Goal: Task Accomplishment & Management: Manage account settings

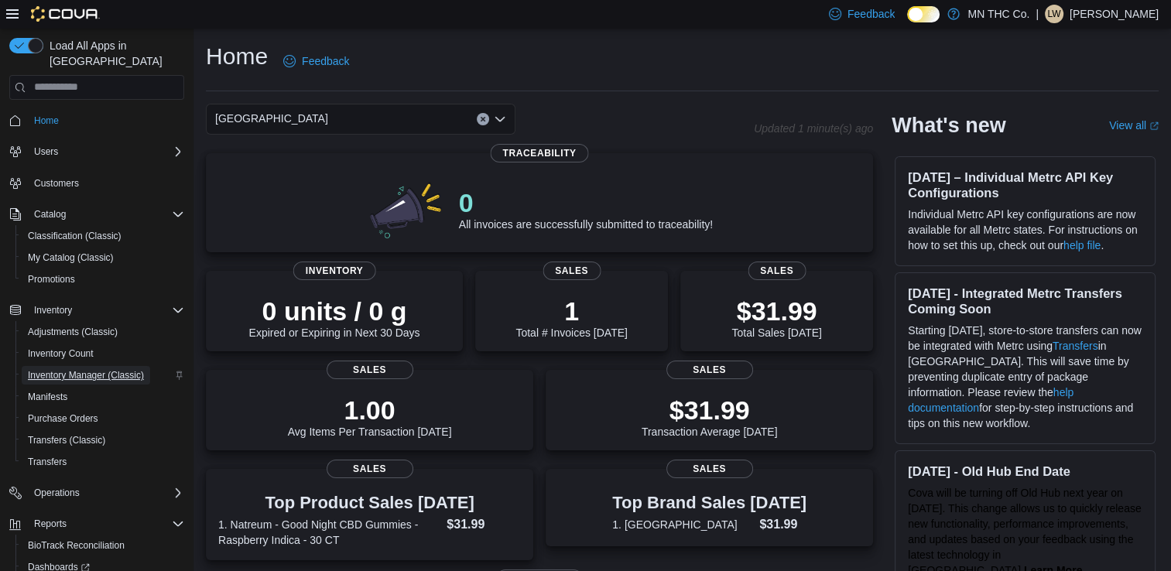
click at [60, 369] on span "Inventory Manager (Classic)" at bounding box center [86, 375] width 116 height 12
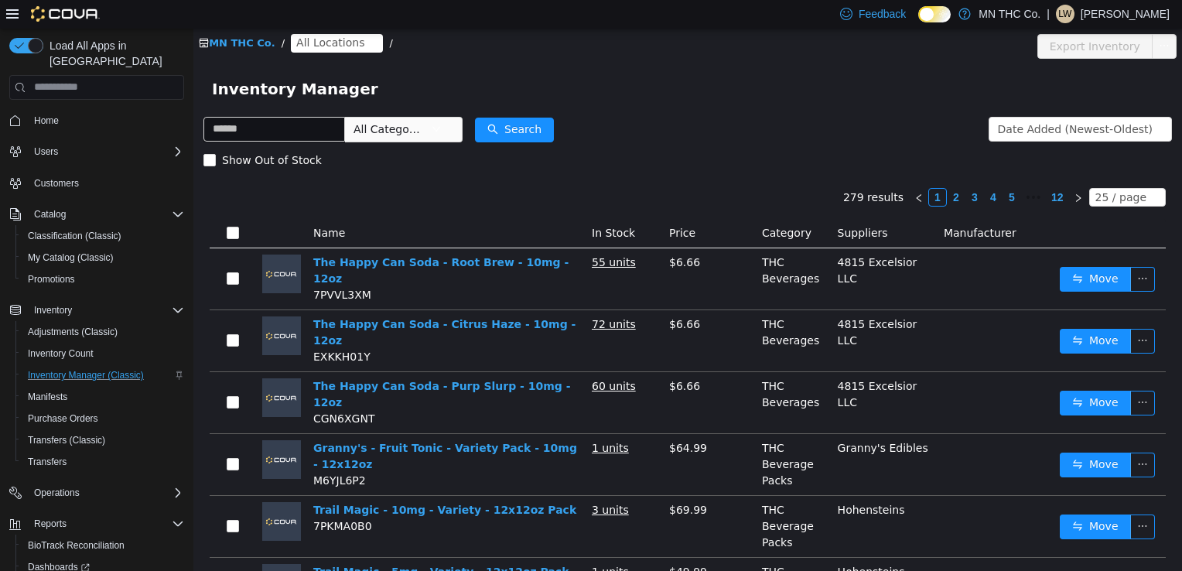
click at [229, 36] on link "MN THC Co." at bounding box center [237, 42] width 77 height 12
click at [229, 42] on link "MN THC Co." at bounding box center [237, 42] width 77 height 12
click at [84, 347] on span "Inventory Count" at bounding box center [61, 353] width 66 height 12
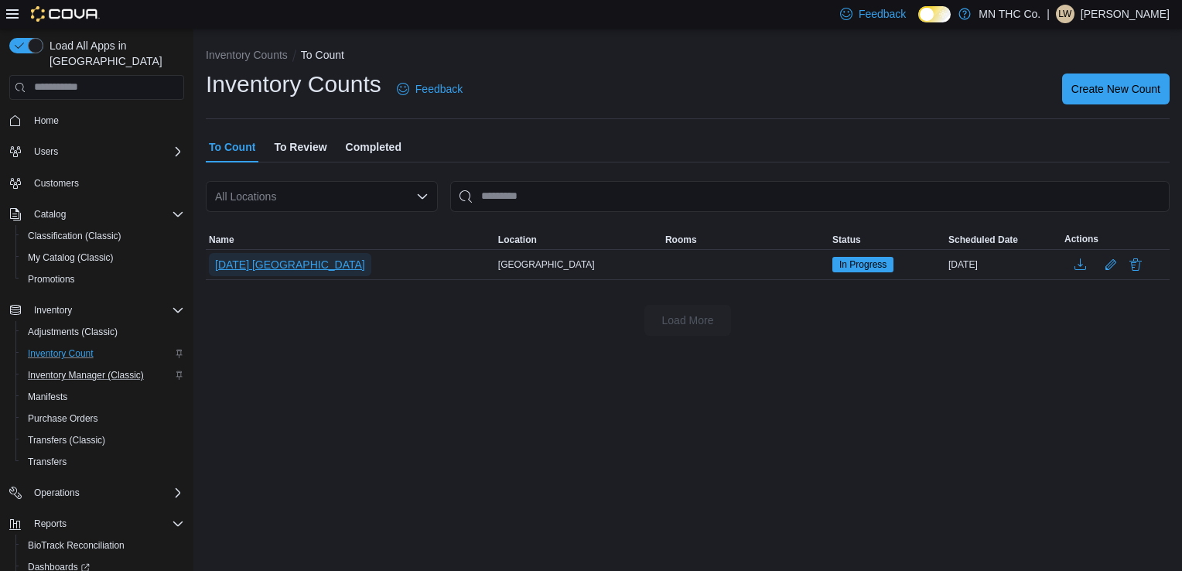
click at [266, 259] on span "[DATE] [GEOGRAPHIC_DATA]" at bounding box center [290, 264] width 150 height 15
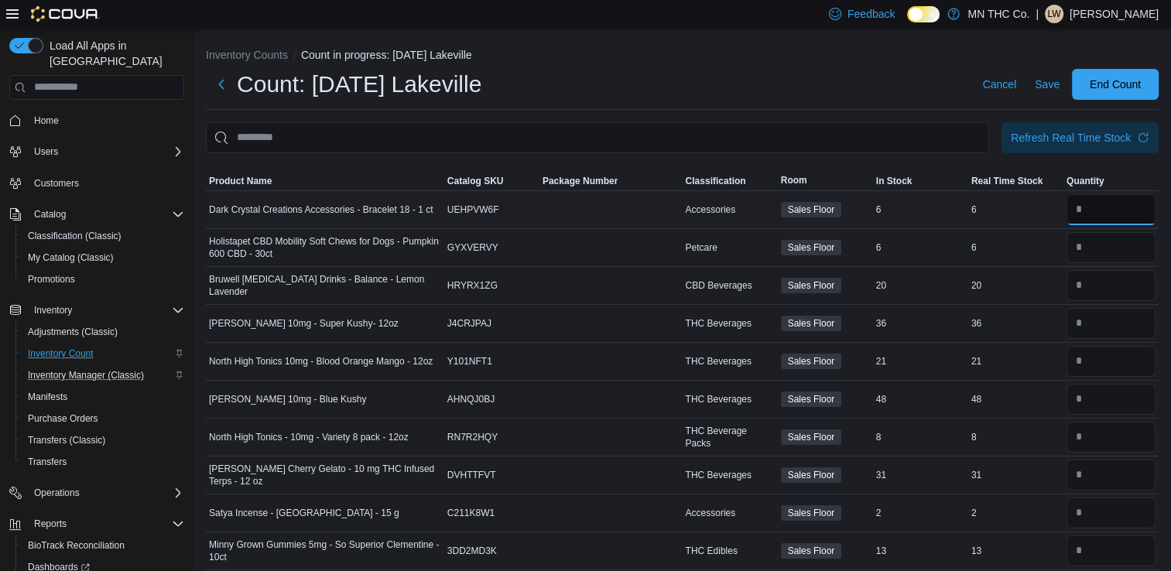
click at [1107, 210] on input "number" at bounding box center [1110, 209] width 89 height 31
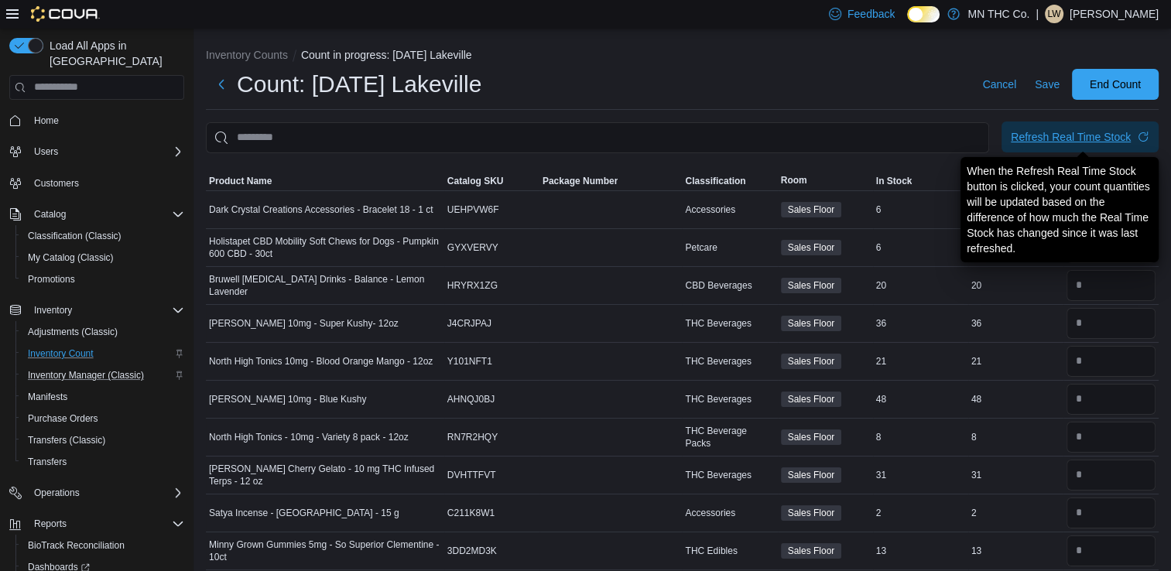
type input "*"
click at [1059, 134] on div "Refresh Real Time Stock" at bounding box center [1070, 136] width 120 height 15
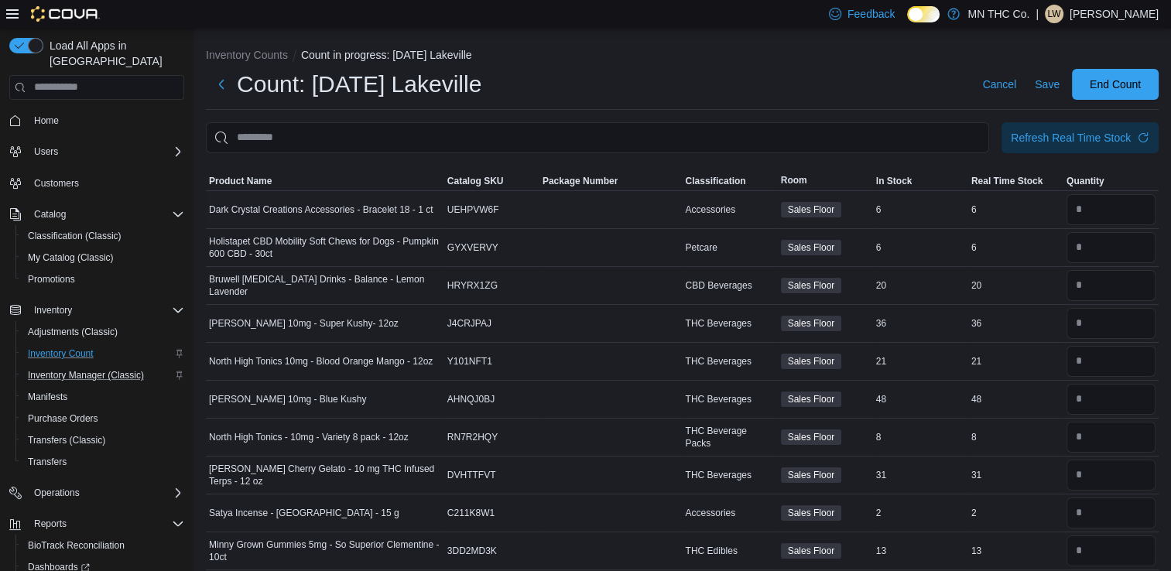
click at [992, 205] on div "6" at bounding box center [1015, 209] width 95 height 19
click at [1096, 209] on input "number" at bounding box center [1110, 209] width 89 height 31
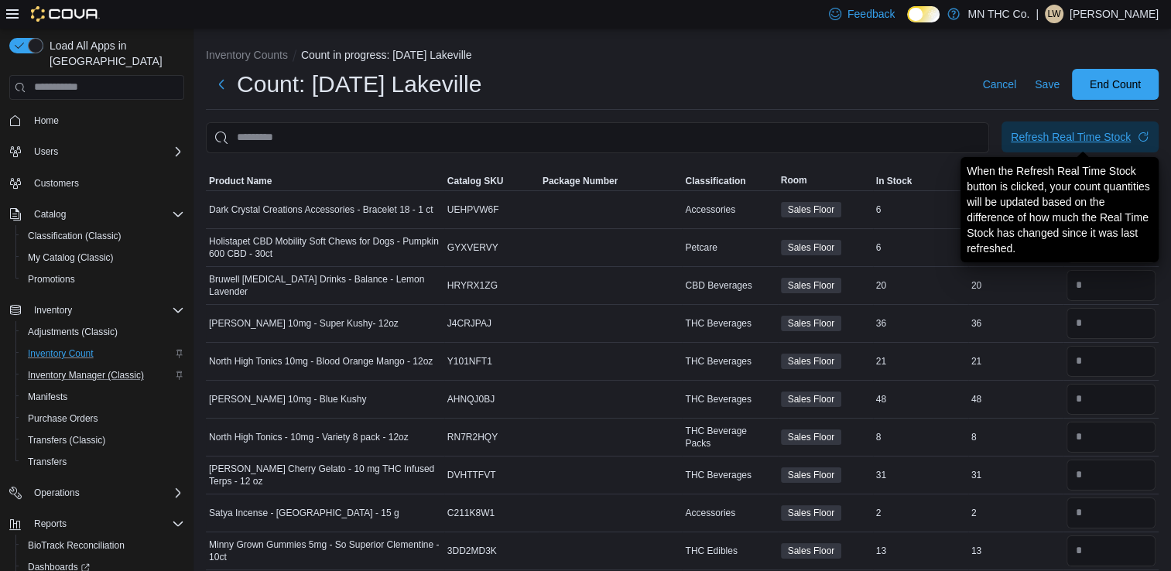
type input "**"
click at [1058, 134] on div "Refresh Real Time Stock" at bounding box center [1070, 136] width 120 height 15
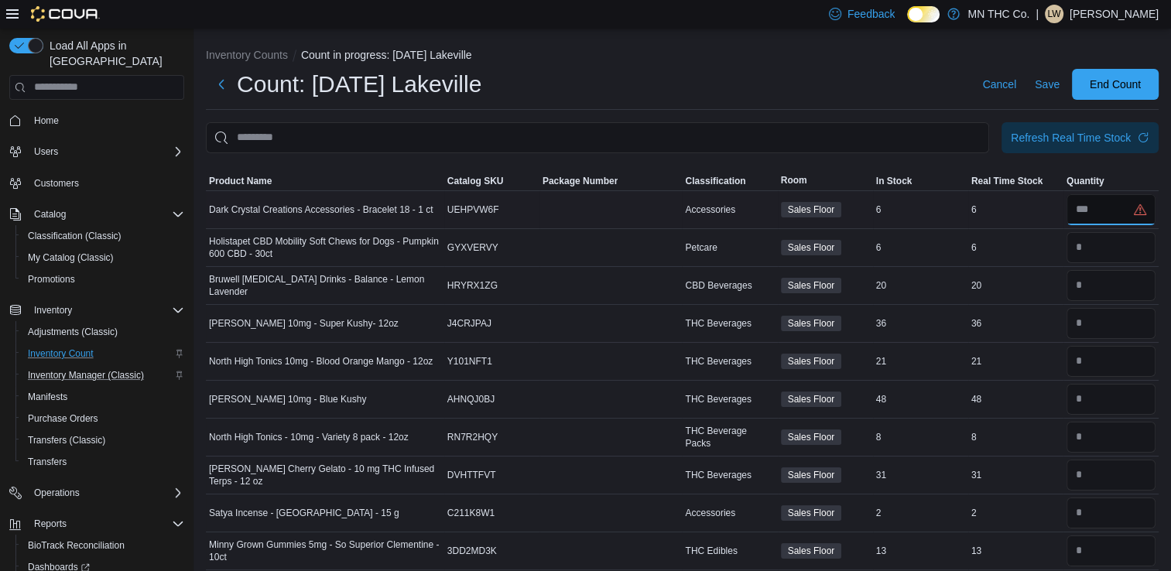
click at [1110, 211] on input "number" at bounding box center [1110, 209] width 89 height 31
click at [1106, 203] on input "number" at bounding box center [1110, 209] width 89 height 31
type input "*"
click at [893, 209] on div "6" at bounding box center [920, 209] width 95 height 19
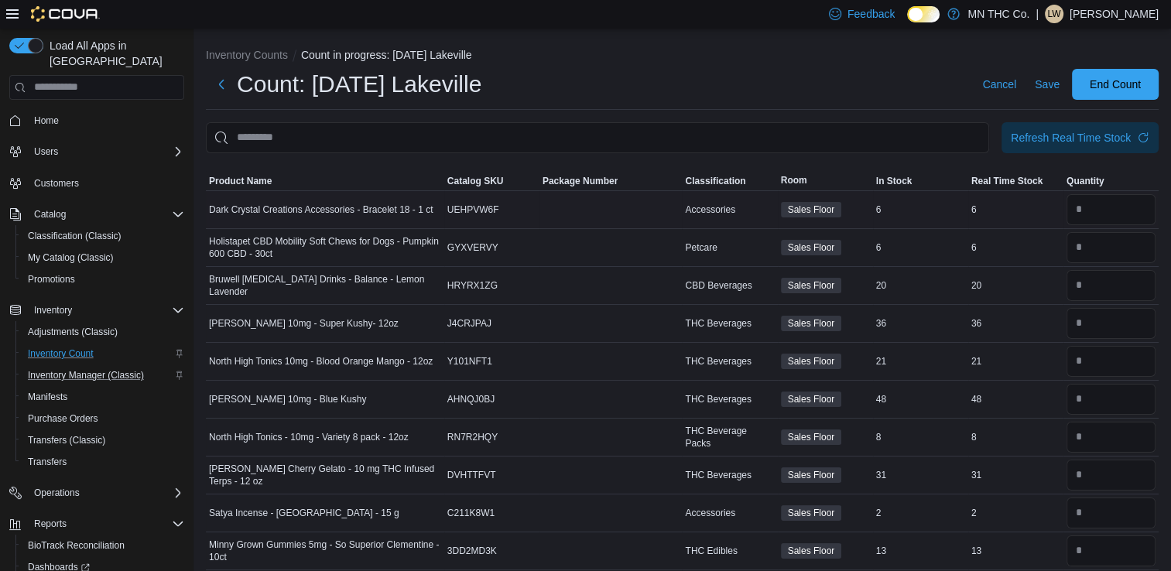
click at [1012, 197] on td "Real Time Stock 6" at bounding box center [1015, 209] width 95 height 38
click at [1092, 207] on input "number" at bounding box center [1110, 209] width 89 height 31
type input "*"
click at [1106, 248] on input "number" at bounding box center [1110, 247] width 89 height 31
click at [1095, 213] on input "number" at bounding box center [1110, 209] width 89 height 31
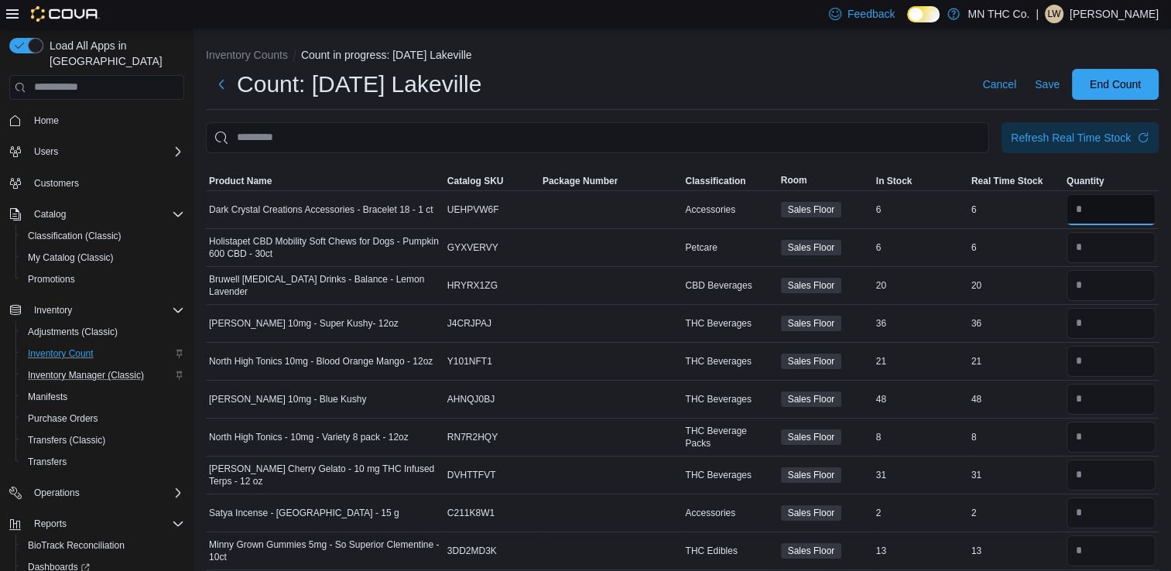
click at [1092, 212] on input "number" at bounding box center [1110, 209] width 89 height 31
type input "*"
click at [316, 207] on span "Dark Crystal Creations Accessories - Bracelet 18 - 1 ct" at bounding box center [321, 209] width 224 height 12
click at [890, 218] on div "6" at bounding box center [920, 209] width 95 height 19
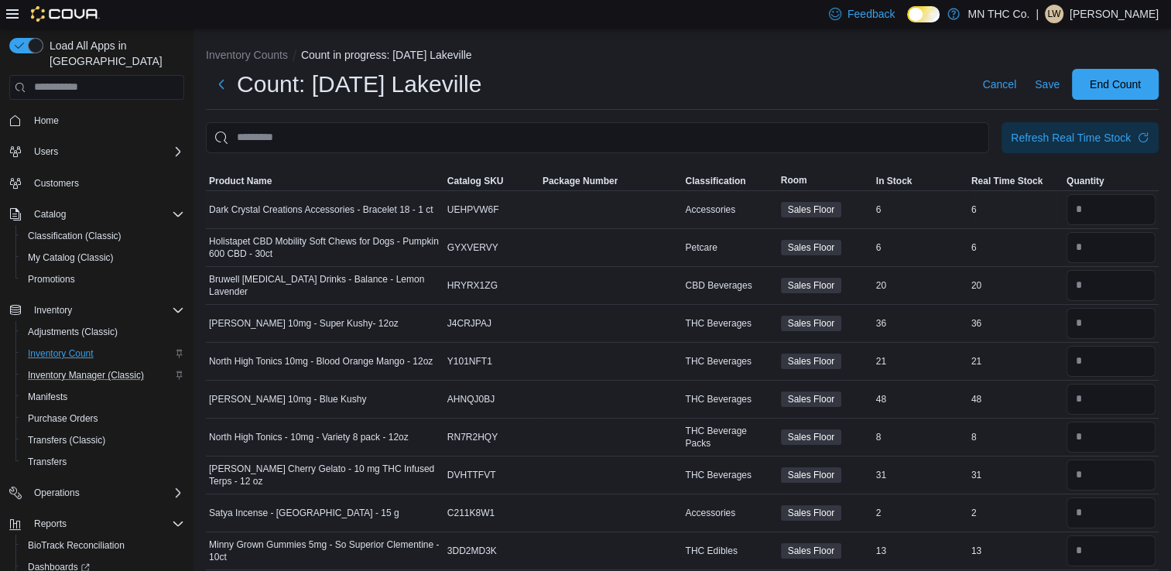
click at [899, 206] on div "6" at bounding box center [920, 209] width 95 height 19
click at [1109, 210] on input "number" at bounding box center [1110, 209] width 89 height 31
type input "*"
click at [1102, 247] on input "number" at bounding box center [1110, 247] width 89 height 31
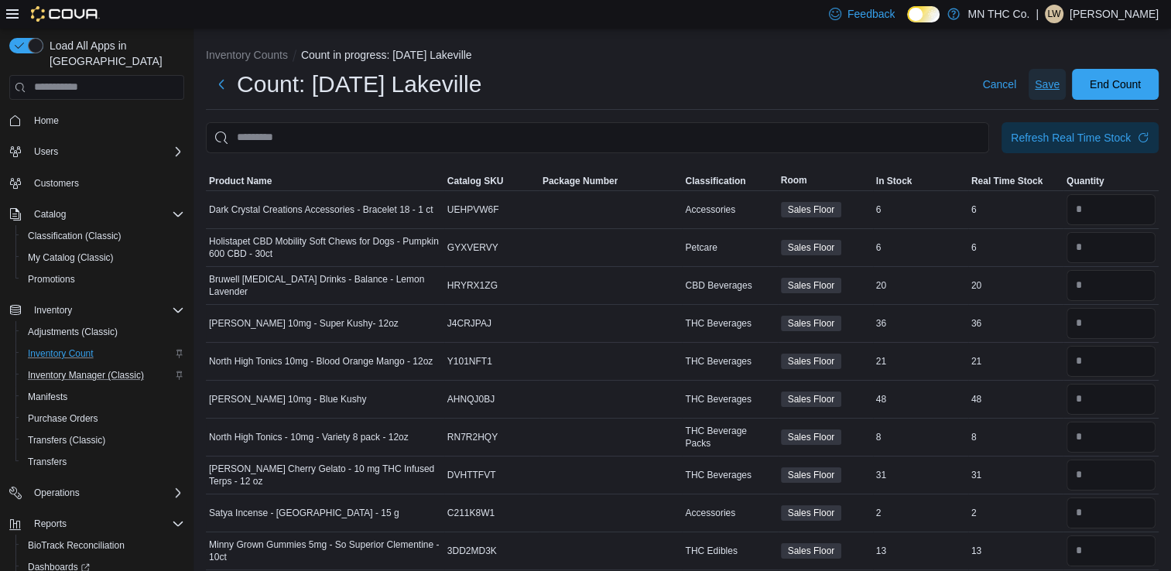
click at [1052, 79] on span "Save" at bounding box center [1046, 84] width 25 height 15
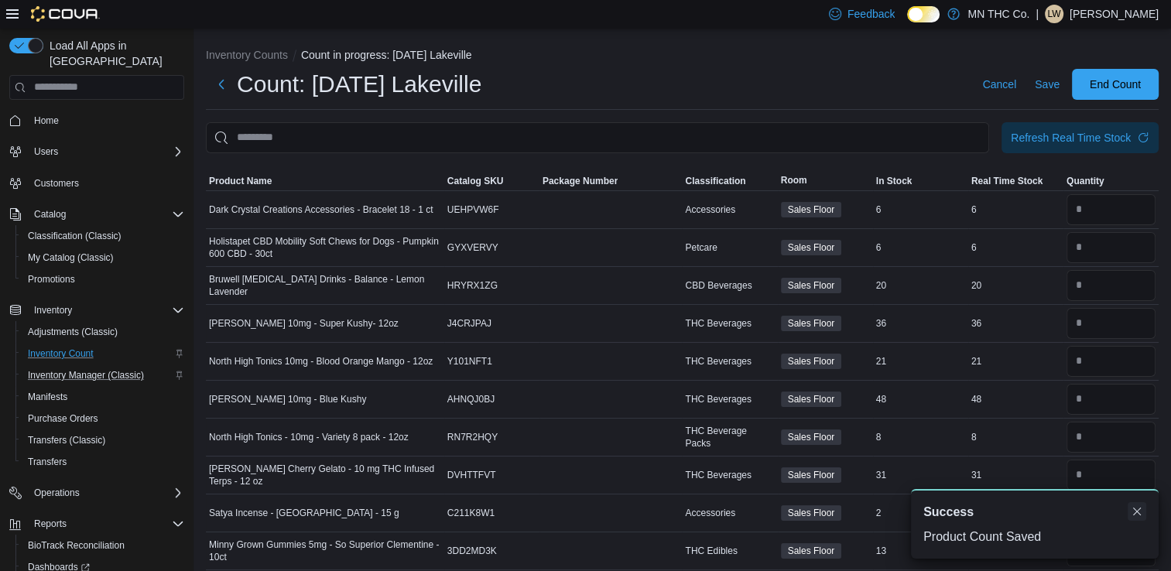
click at [1135, 514] on button "Dismiss toast" at bounding box center [1136, 511] width 19 height 19
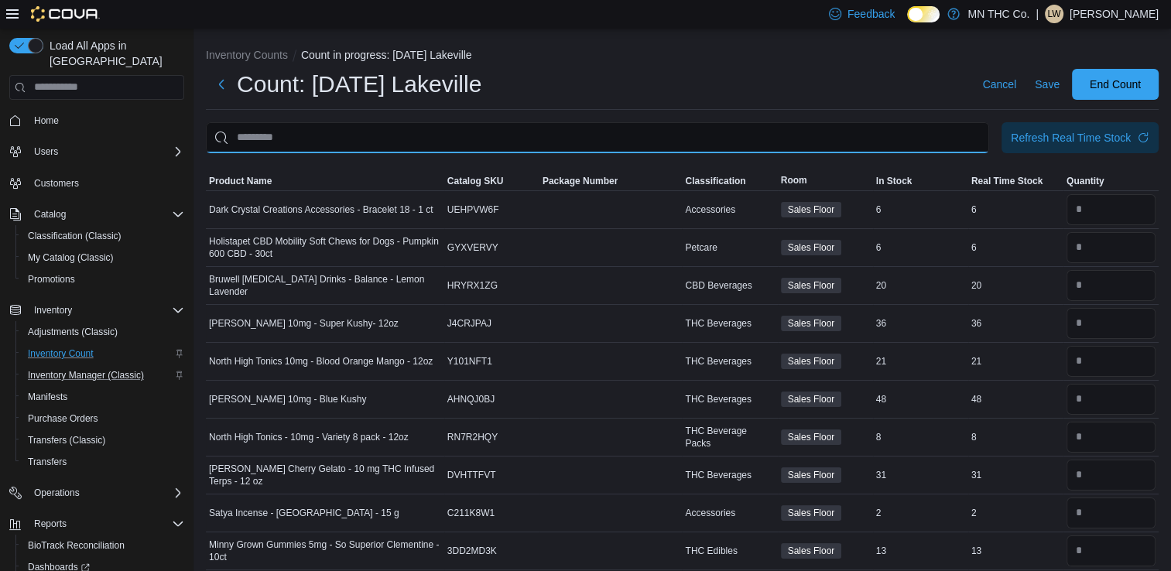
click at [387, 142] on input "This is a search bar. After typing your query, hit enter to filter the results …" at bounding box center [597, 137] width 783 height 31
type input "**********"
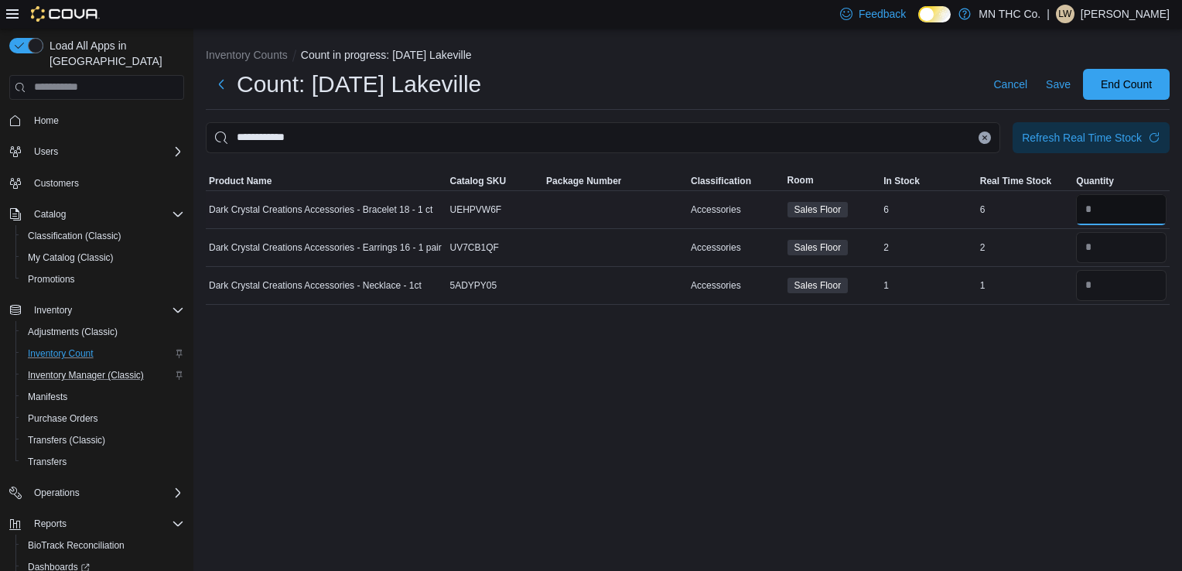
click at [1107, 210] on input "number" at bounding box center [1121, 209] width 91 height 31
drag, startPoint x: 1107, startPoint y: 210, endPoint x: 1105, endPoint y: 244, distance: 34.9
click at [1105, 244] on tbody "Dark Crystal Creations Accessories - Bracelet 18 - 1 ct Catalog SKU UEHPVW6F Pa…" at bounding box center [688, 247] width 964 height 114
type input "*"
click at [1105, 244] on input "number" at bounding box center [1121, 247] width 91 height 31
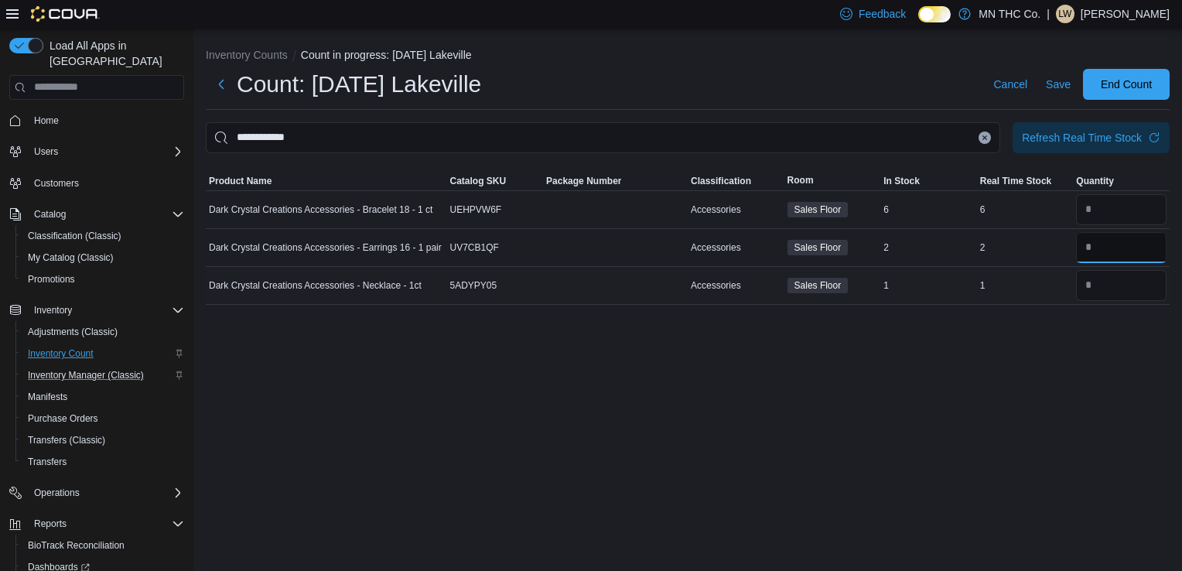
type input "*"
click at [1095, 291] on input "number" at bounding box center [1121, 285] width 91 height 31
type input "*"
click at [995, 282] on div "1" at bounding box center [1025, 285] width 97 height 19
click at [1003, 202] on div "6" at bounding box center [1025, 209] width 97 height 19
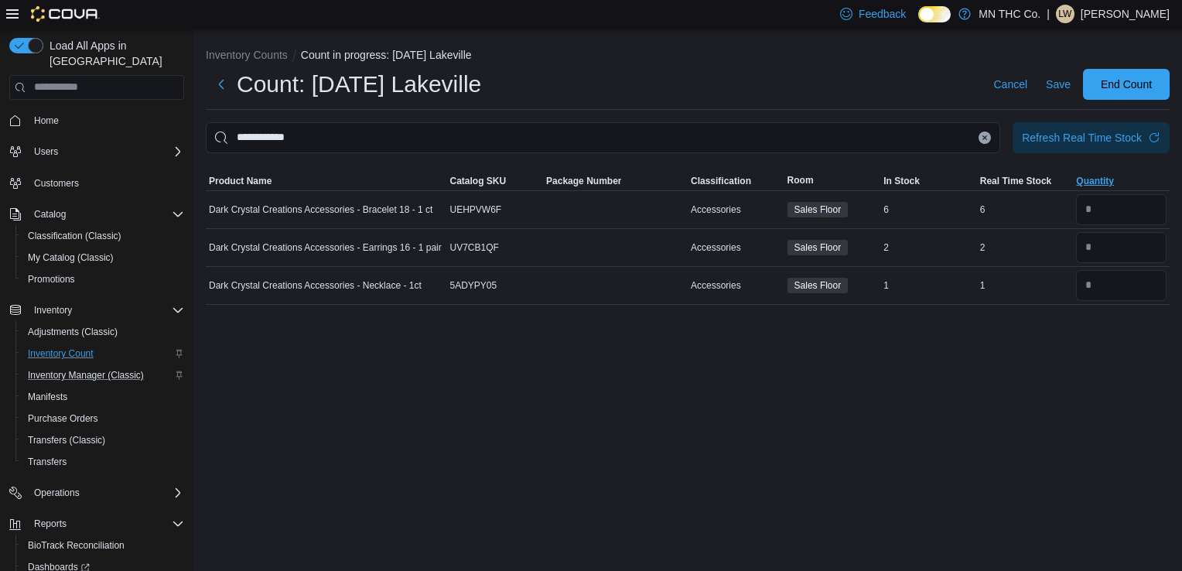
click at [1085, 178] on span "Quantity" at bounding box center [1095, 181] width 38 height 12
click at [1084, 179] on span "Quantity" at bounding box center [1095, 181] width 38 height 12
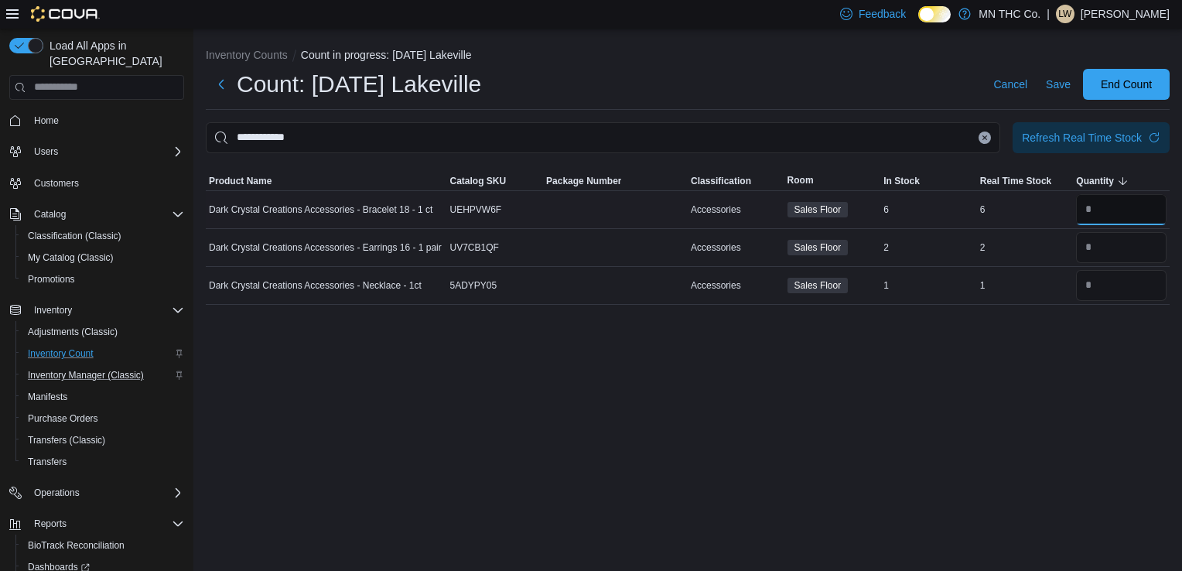
click at [1099, 217] on input "number" at bounding box center [1121, 209] width 91 height 31
type input "*"
click at [1096, 244] on input "number" at bounding box center [1121, 247] width 91 height 31
type input "*"
click at [1101, 203] on input "number" at bounding box center [1121, 209] width 91 height 31
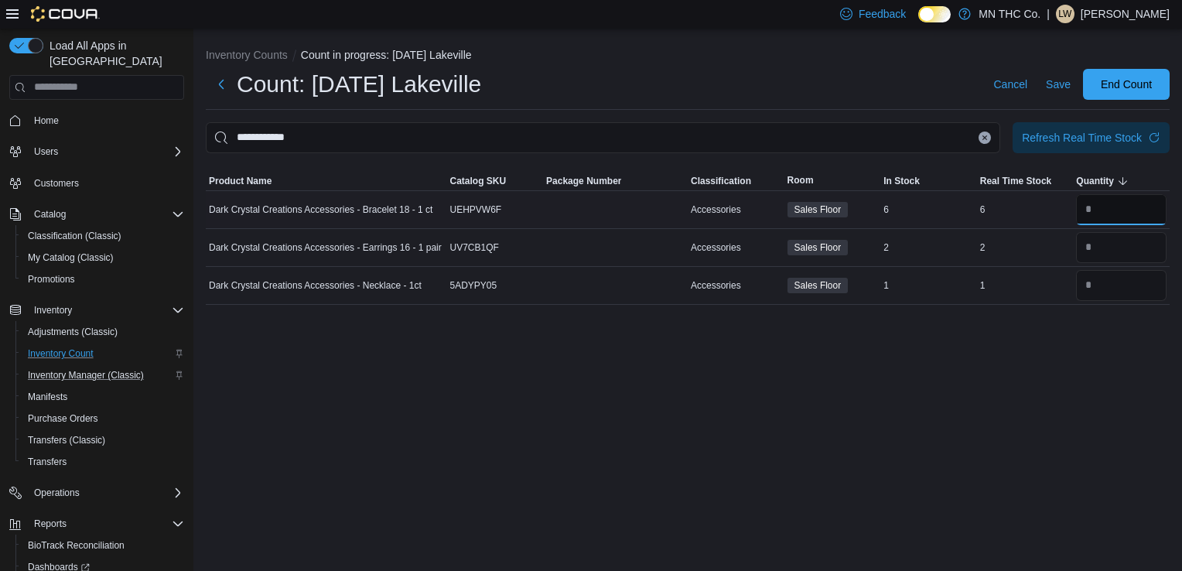
type input "*"
click at [988, 200] on div "6" at bounding box center [1025, 209] width 97 height 19
click at [994, 246] on div "2" at bounding box center [1025, 247] width 97 height 19
click at [820, 213] on span "Sales Floor" at bounding box center [818, 210] width 47 height 14
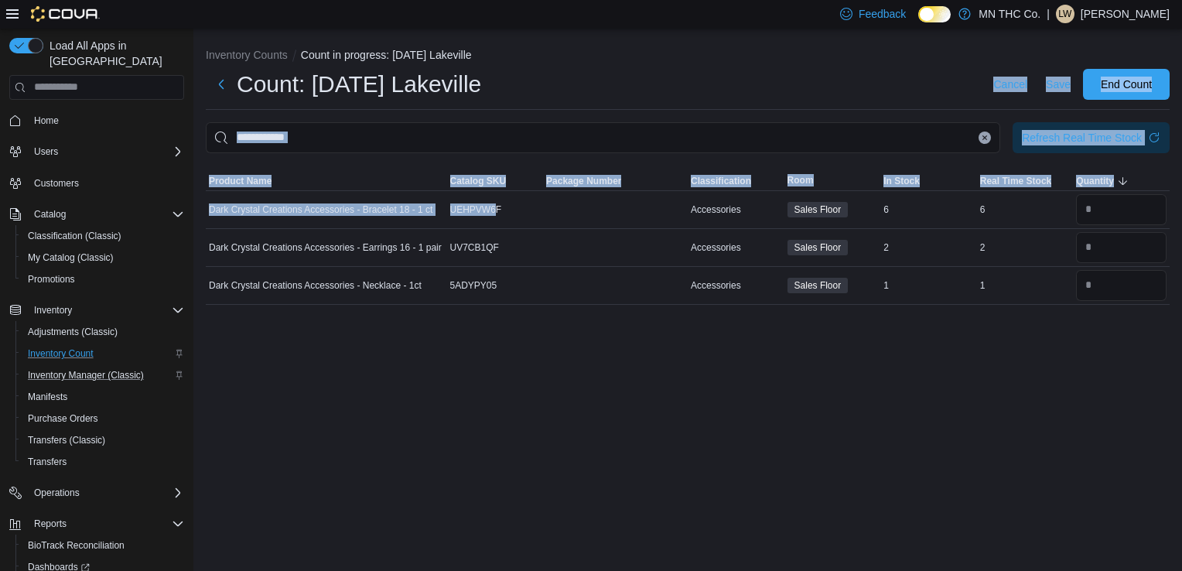
drag, startPoint x: 497, startPoint y: 213, endPoint x: 822, endPoint y: 127, distance: 336.1
click at [822, 127] on div "**********" at bounding box center [688, 213] width 964 height 183
click at [1058, 88] on span "Save" at bounding box center [1058, 84] width 25 height 15
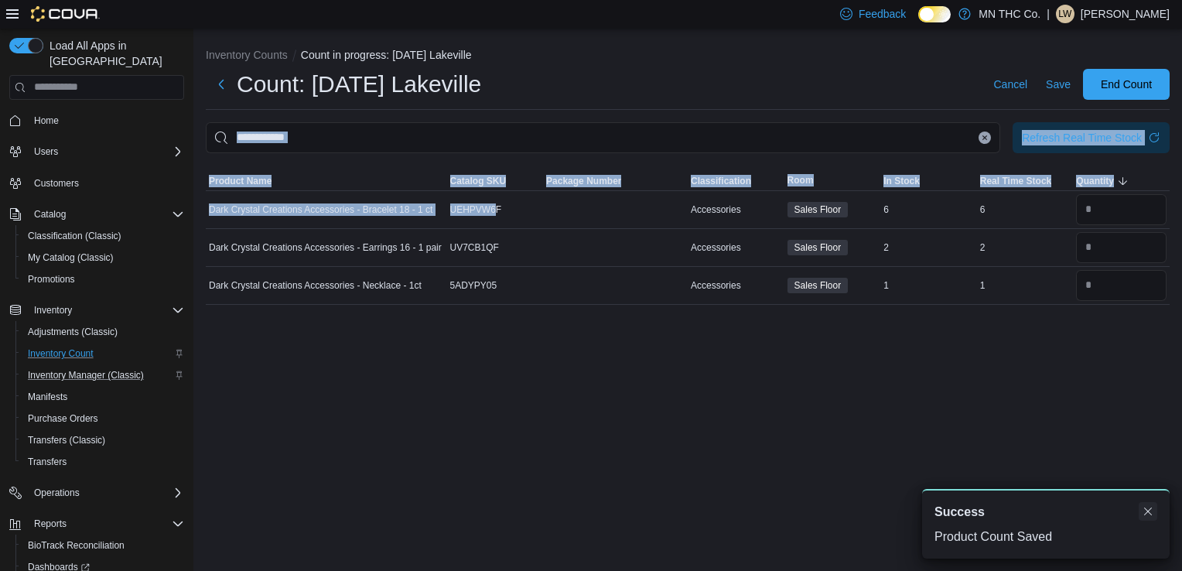
click at [1146, 514] on button "Dismiss toast" at bounding box center [1148, 511] width 19 height 19
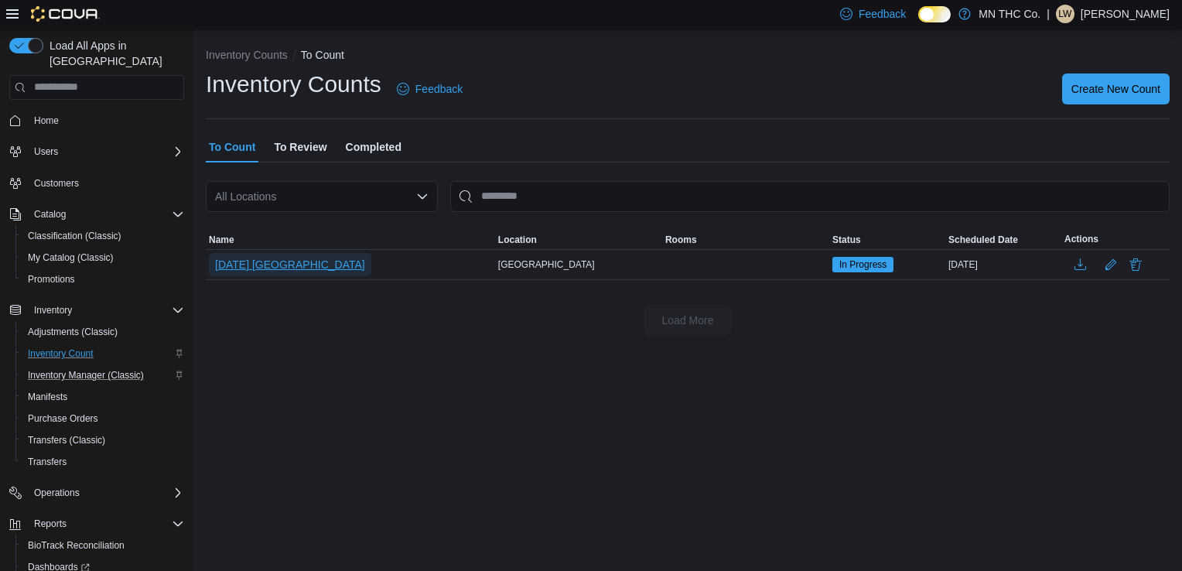
click at [257, 266] on span "[DATE] [GEOGRAPHIC_DATA]" at bounding box center [290, 264] width 150 height 15
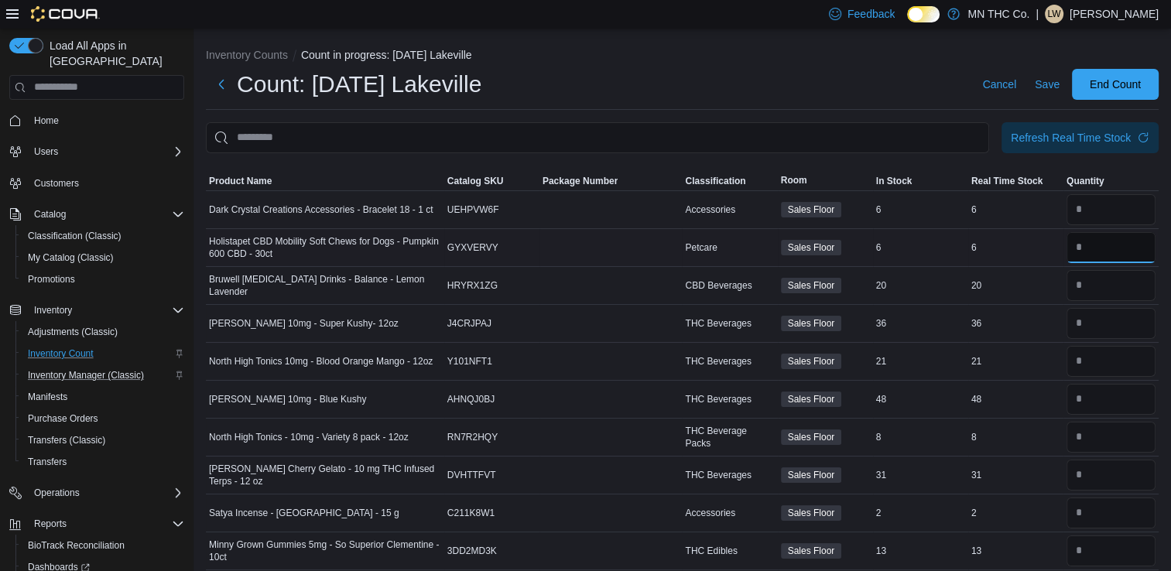
click at [1109, 246] on input "number" at bounding box center [1110, 247] width 89 height 31
type input "*"
click at [1108, 288] on input "number" at bounding box center [1110, 285] width 89 height 31
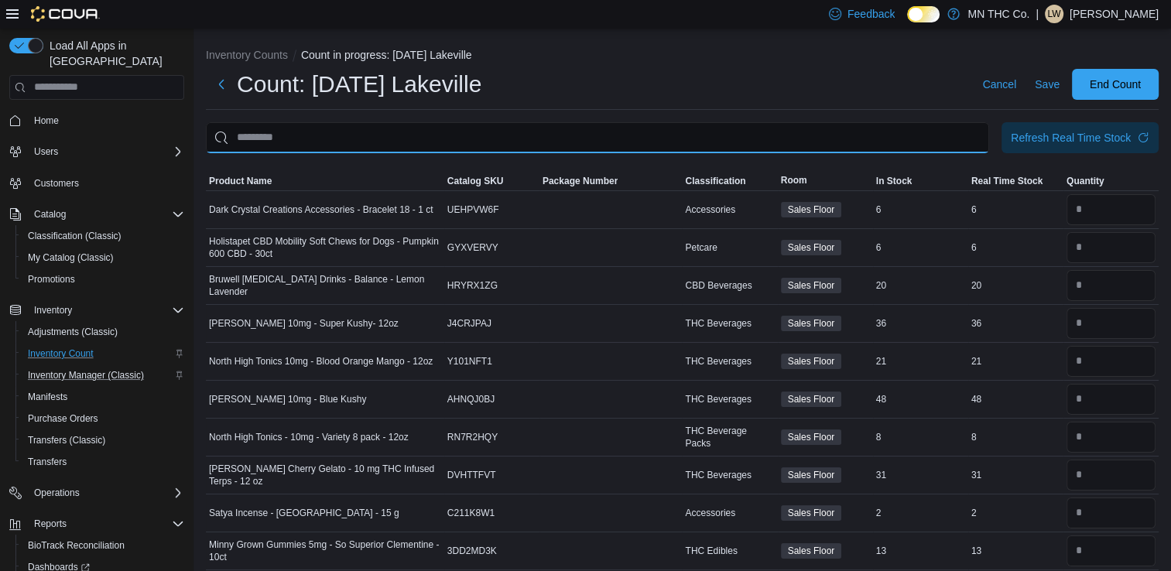
click at [552, 139] on input "This is a search bar. After typing your query, hit enter to filter the results …" at bounding box center [597, 137] width 783 height 31
type input "********"
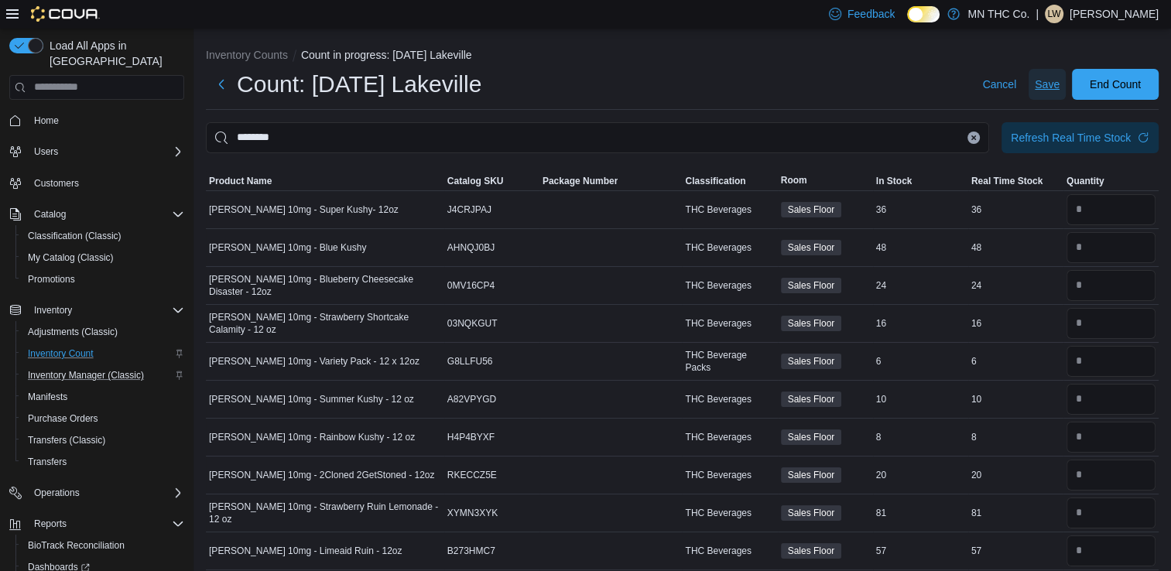
click at [1058, 88] on span "Save" at bounding box center [1046, 84] width 25 height 15
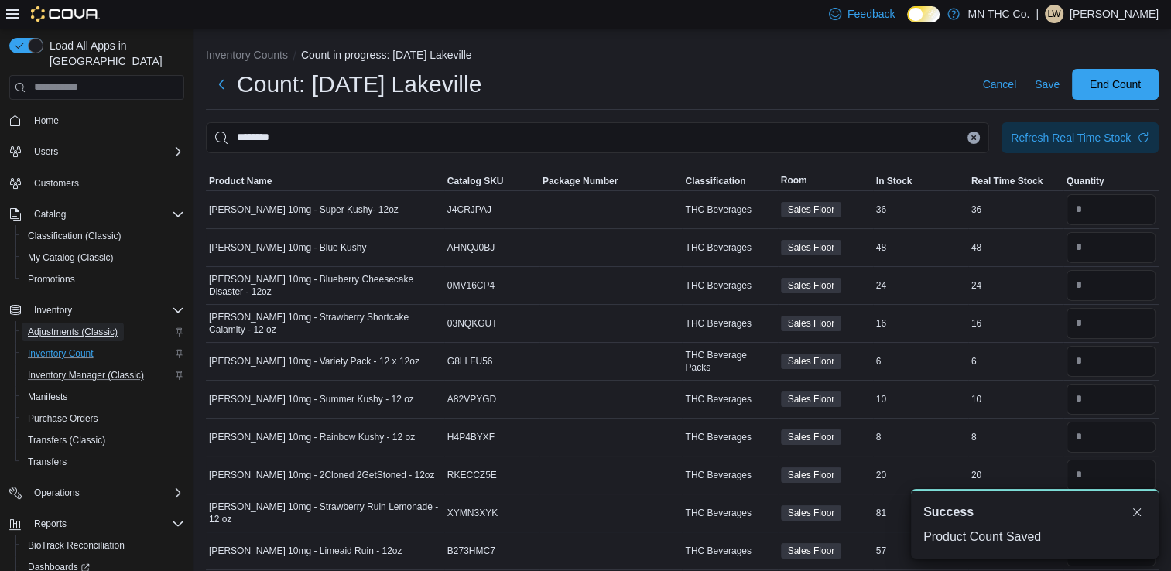
click at [39, 326] on span "Adjustments (Classic)" at bounding box center [73, 332] width 90 height 12
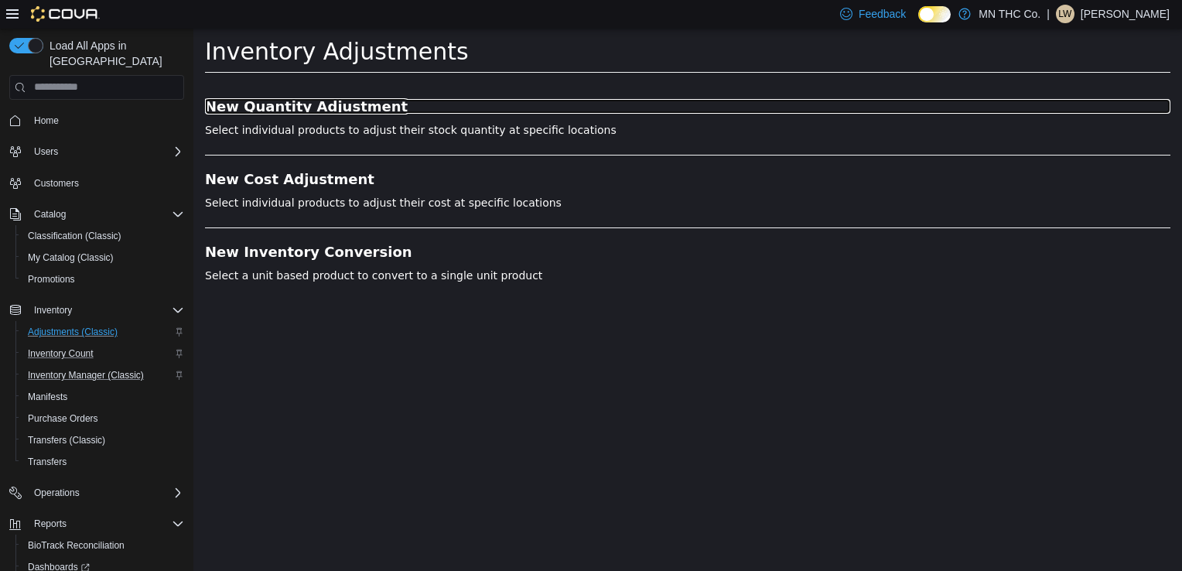
click at [241, 104] on h3 "New Quantity Adjustment" at bounding box center [688, 105] width 966 height 15
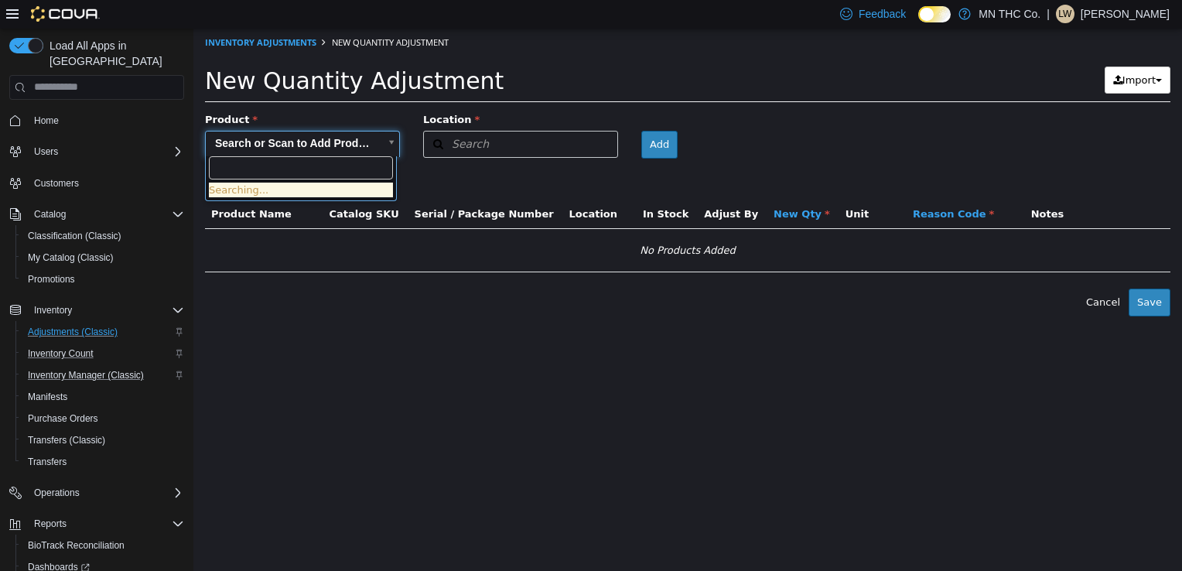
click at [374, 138] on body "× Inventory Adjustments New Quantity Adjustment New Quantity Adjustment Import …" at bounding box center [687, 172] width 989 height 288
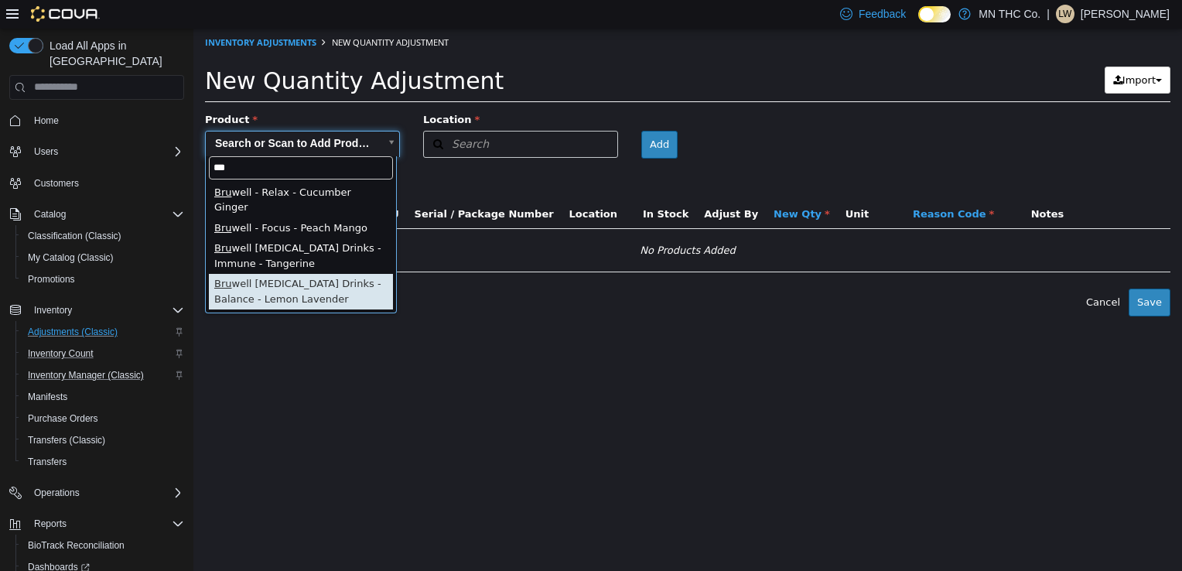
type input "***"
type input "**********"
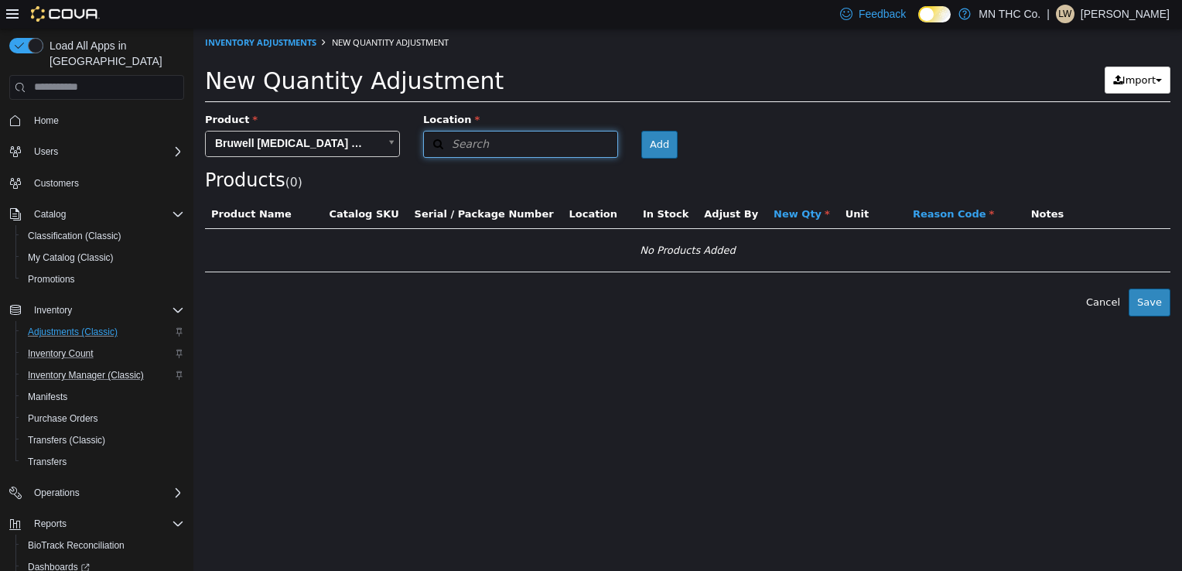
click at [480, 149] on span "Search" at bounding box center [456, 143] width 65 height 16
type input "********"
click at [479, 192] on span "[GEOGRAPHIC_DATA]" at bounding box center [516, 192] width 106 height 12
click at [638, 146] on button "Add" at bounding box center [656, 144] width 36 height 28
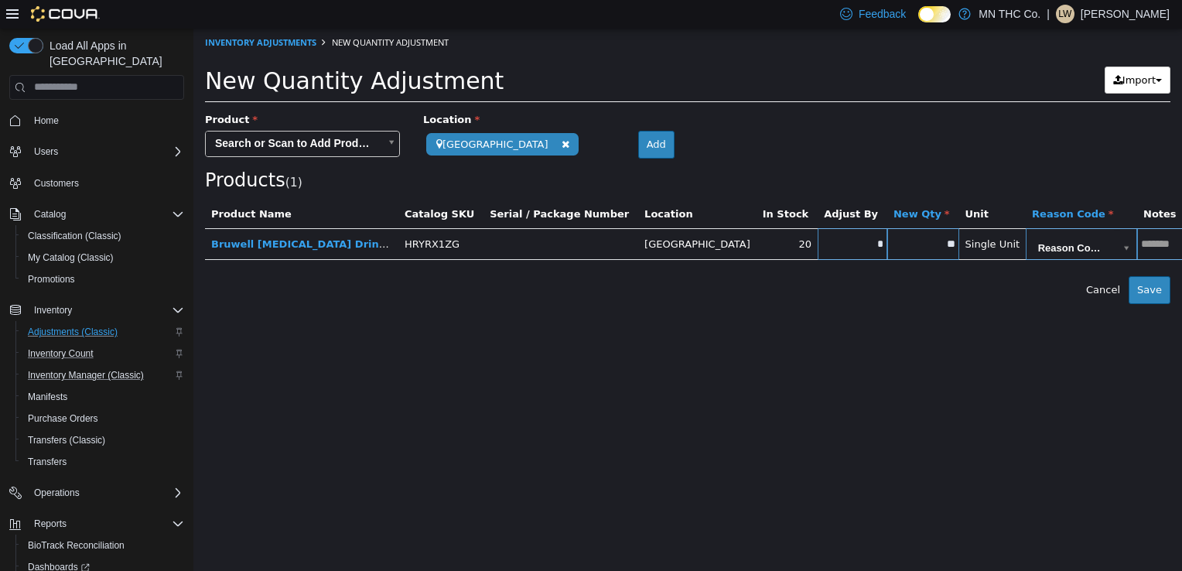
click at [887, 244] on input "**" at bounding box center [923, 244] width 72 height 12
type input "**"
click at [818, 244] on input "*" at bounding box center [853, 244] width 70 height 12
type input "**"
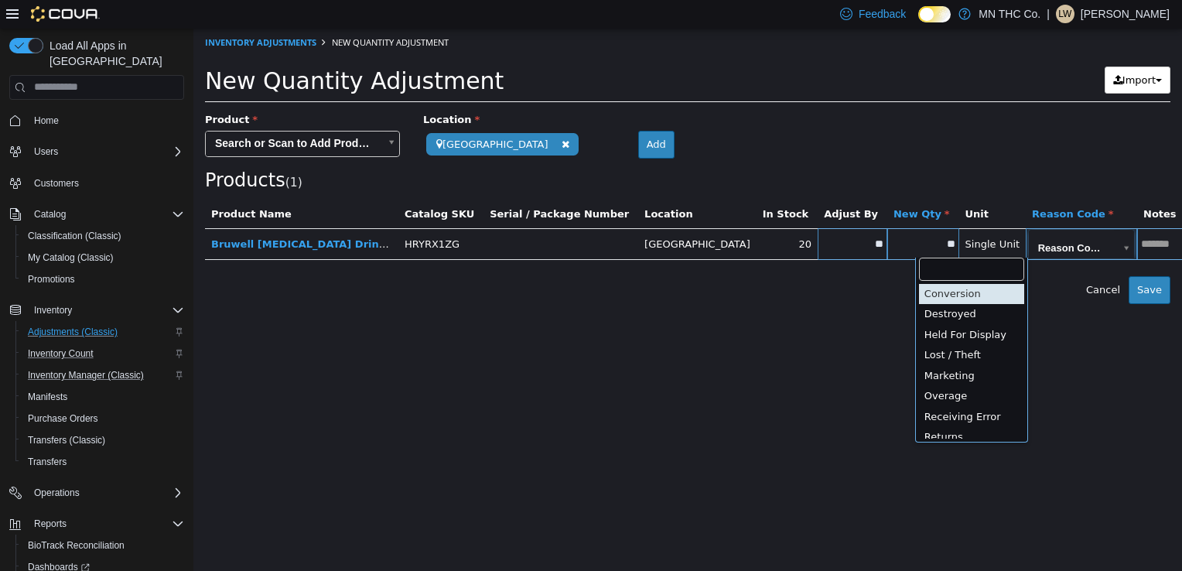
click at [951, 234] on body "**********" at bounding box center [687, 165] width 989 height 275
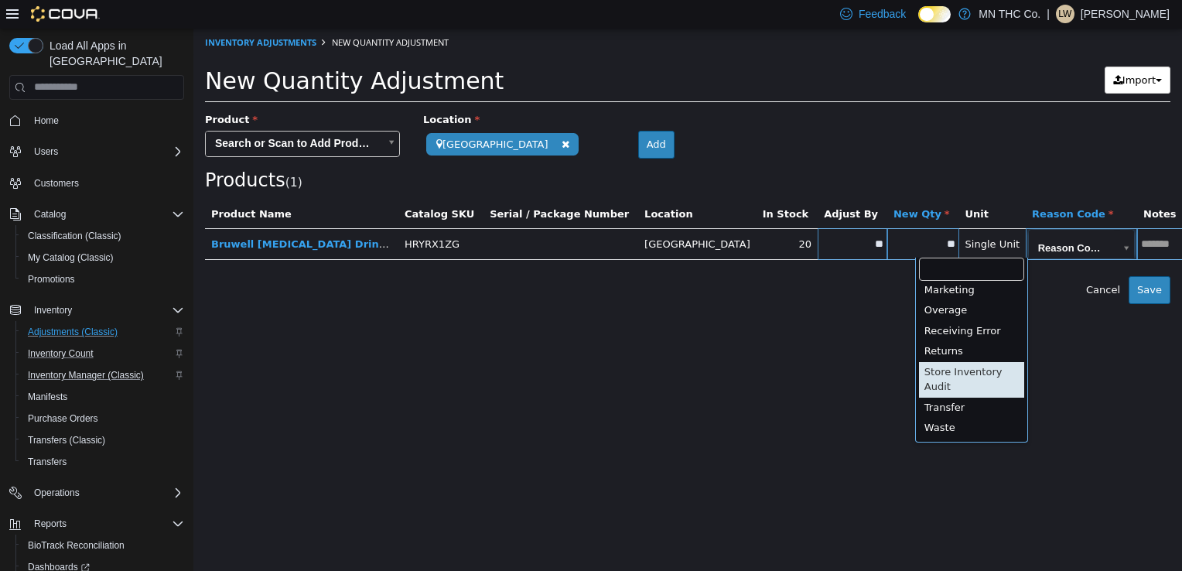
type input "**********"
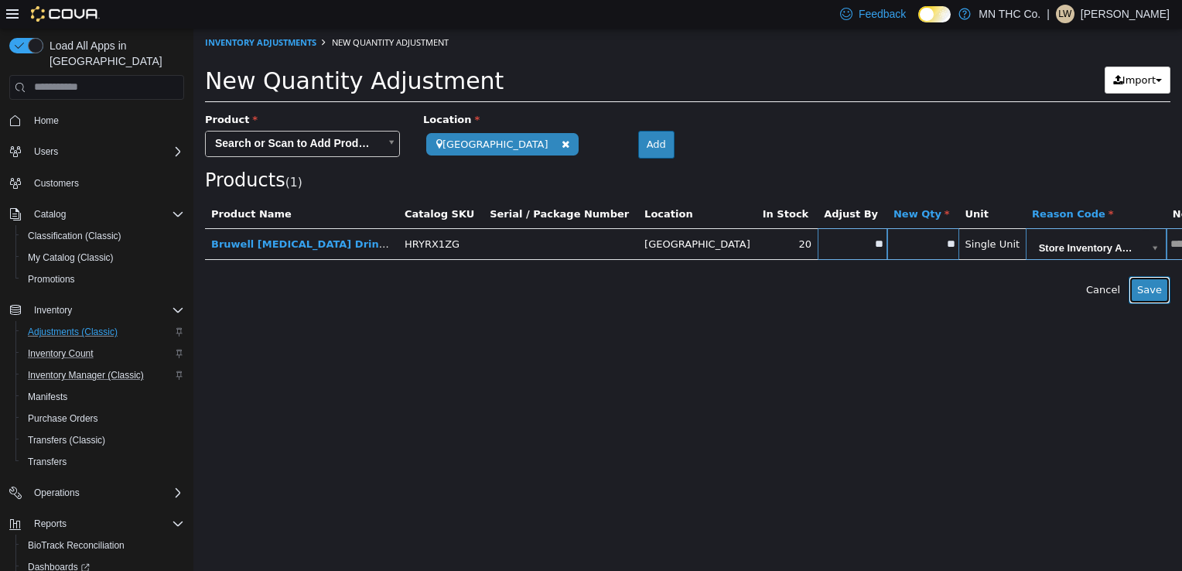
click at [1142, 282] on button "Save" at bounding box center [1150, 289] width 42 height 28
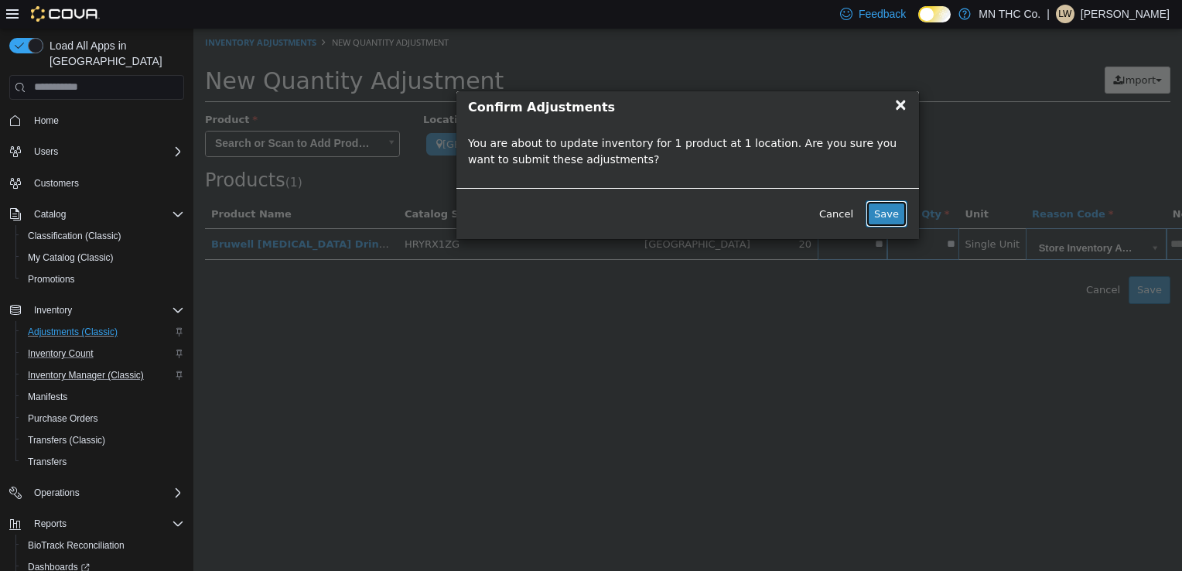
click at [882, 211] on button "Save" at bounding box center [887, 214] width 42 height 28
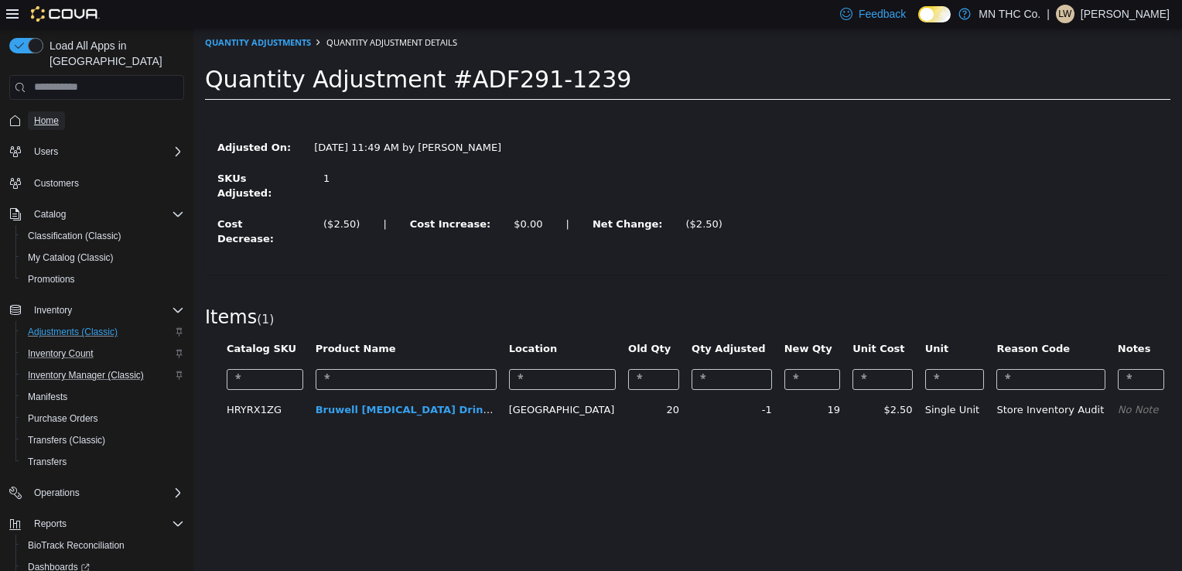
click at [50, 115] on span "Home" at bounding box center [46, 121] width 25 height 12
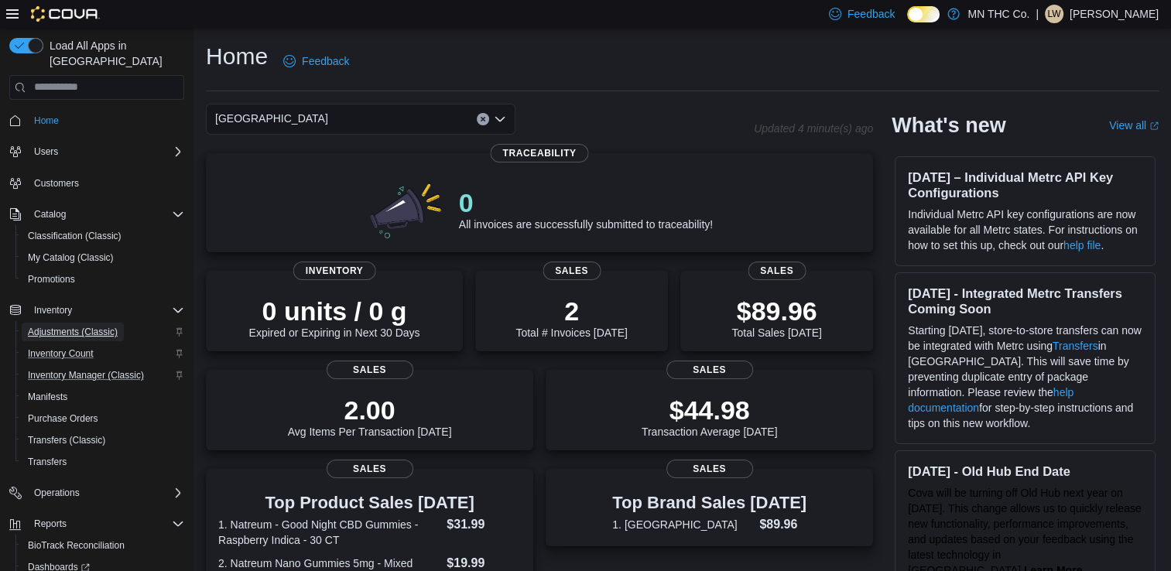
click at [63, 326] on span "Adjustments (Classic)" at bounding box center [73, 332] width 90 height 12
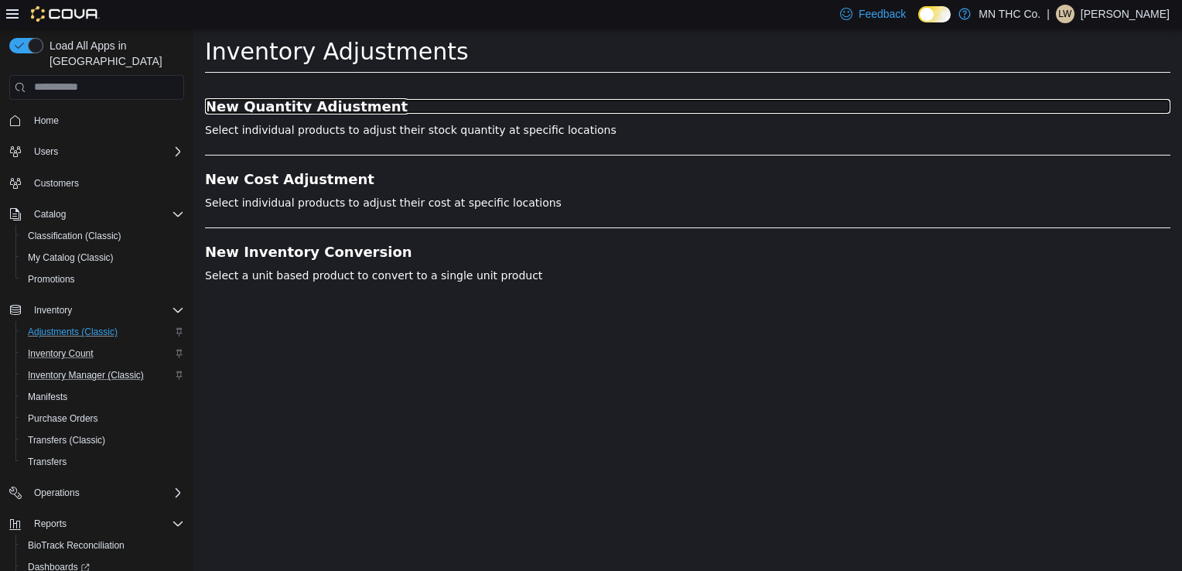
click at [268, 104] on h3 "New Quantity Adjustment" at bounding box center [688, 105] width 966 height 15
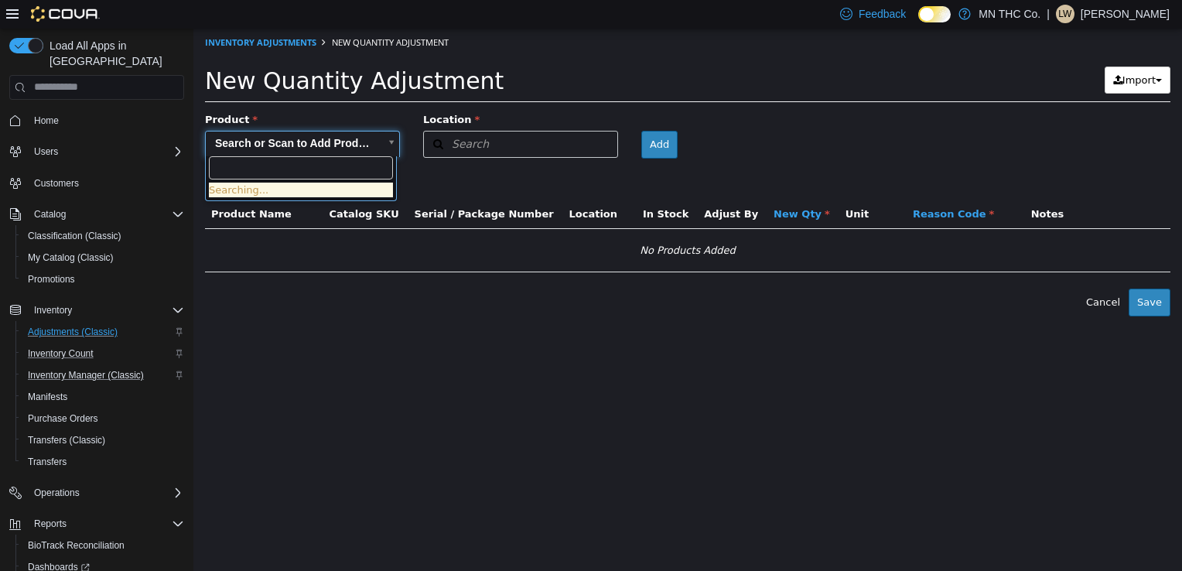
click at [341, 135] on body "× Inventory Adjustments New Quantity Adjustment New Quantity Adjustment Import …" at bounding box center [687, 172] width 989 height 288
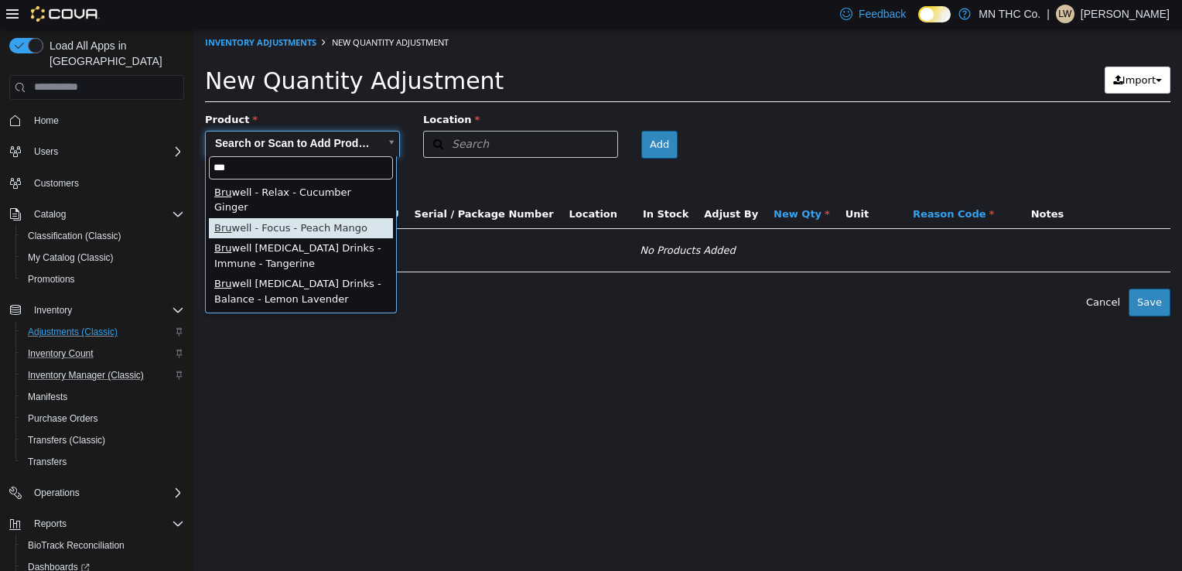
type input "***"
type input "**********"
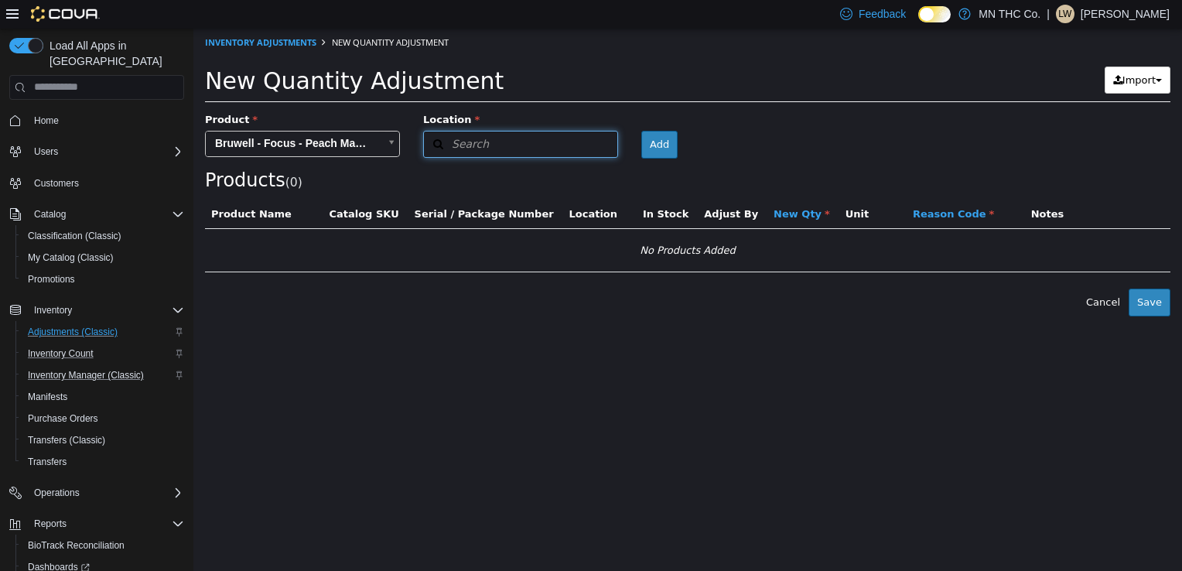
click at [458, 138] on span "Search" at bounding box center [456, 143] width 65 height 16
type input "***"
click at [479, 190] on span "[GEOGRAPHIC_DATA]" at bounding box center [516, 192] width 106 height 12
click at [638, 139] on button "Add" at bounding box center [656, 144] width 36 height 28
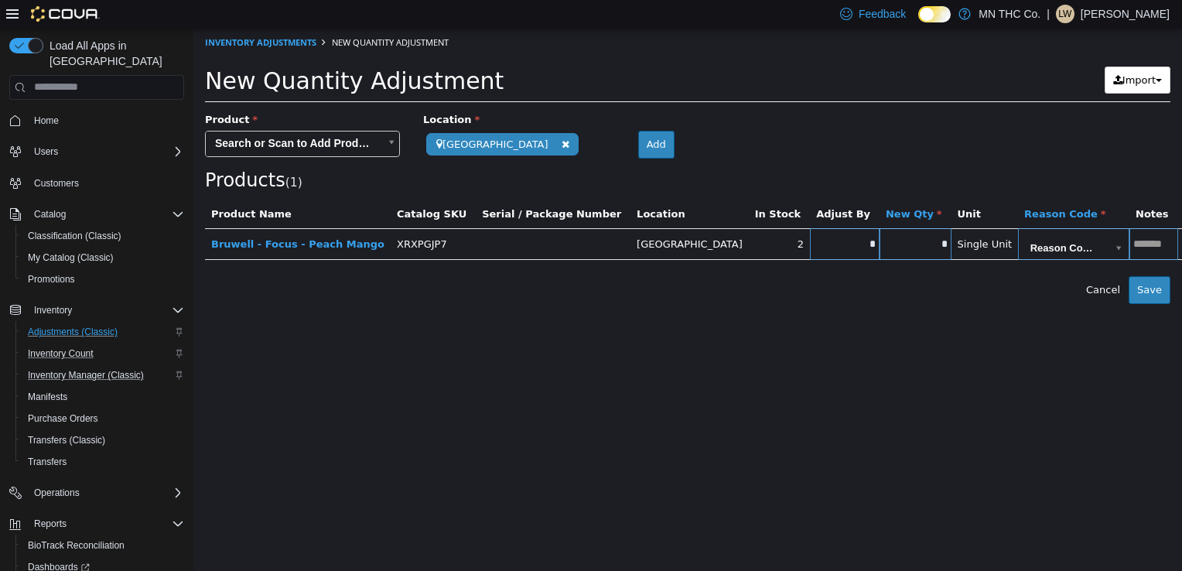
click at [810, 244] on input "*" at bounding box center [845, 244] width 70 height 12
type input "*"
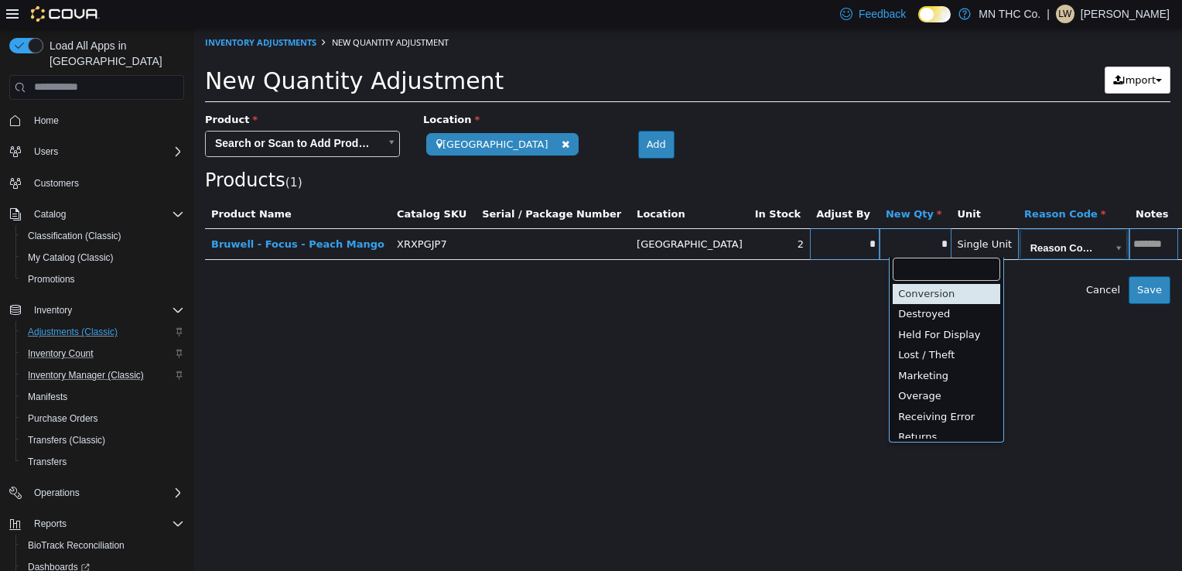
click at [973, 239] on body "**********" at bounding box center [687, 165] width 989 height 275
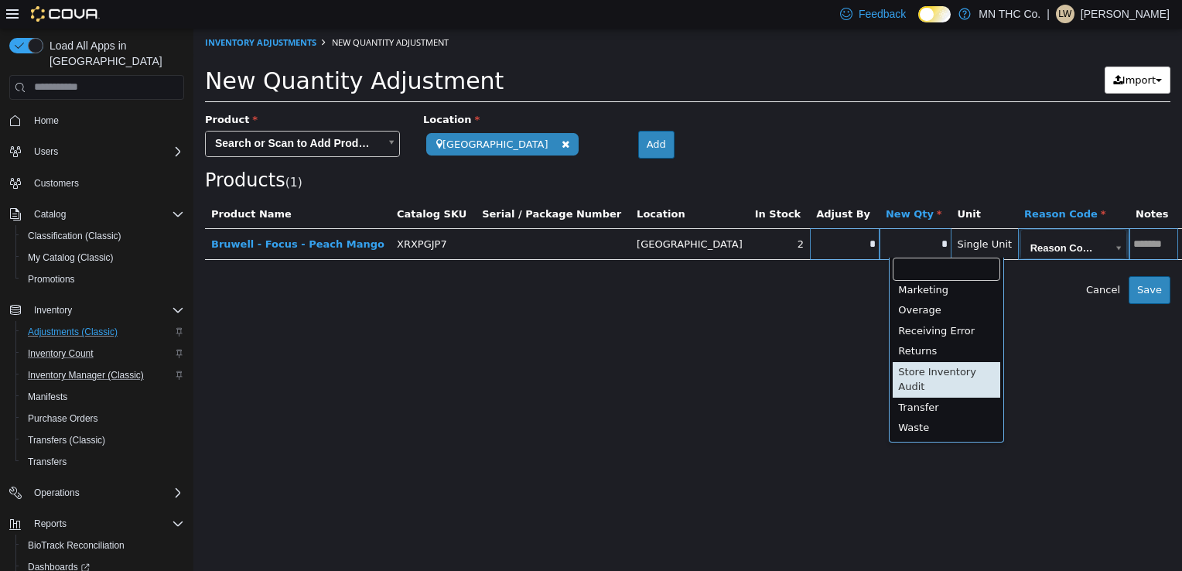
type input "**********"
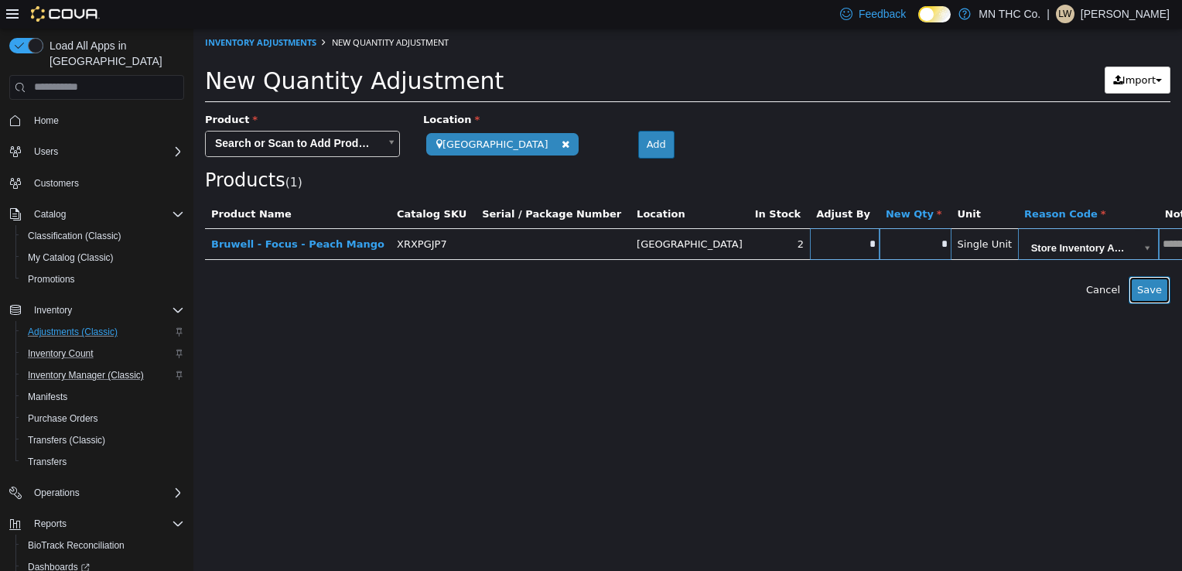
click at [1148, 281] on button "Save" at bounding box center [1150, 289] width 42 height 28
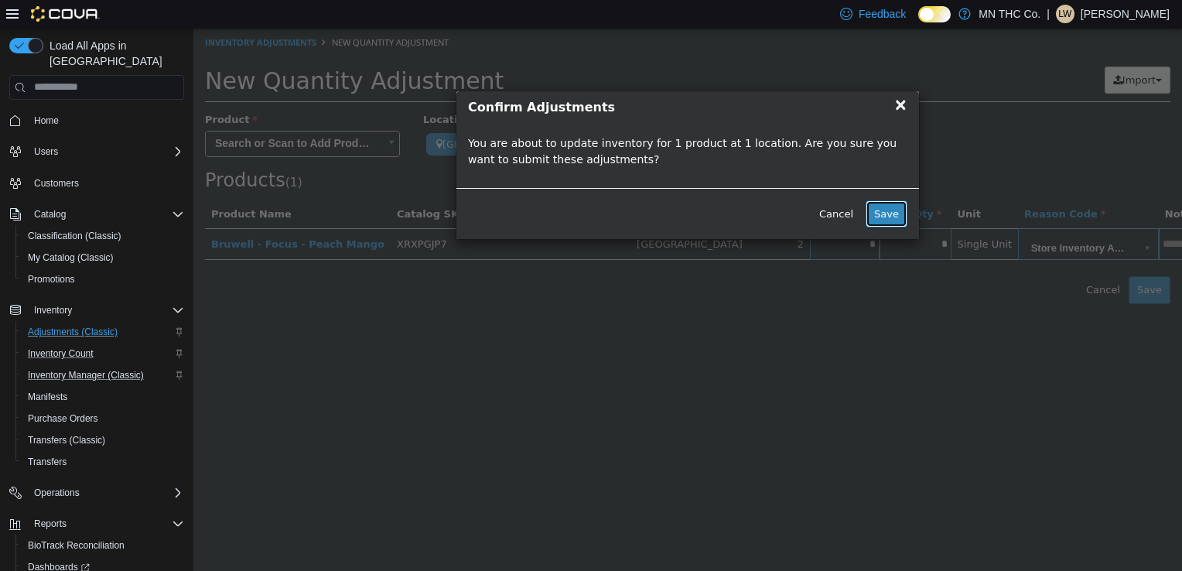
click at [901, 213] on button "Save" at bounding box center [887, 214] width 42 height 28
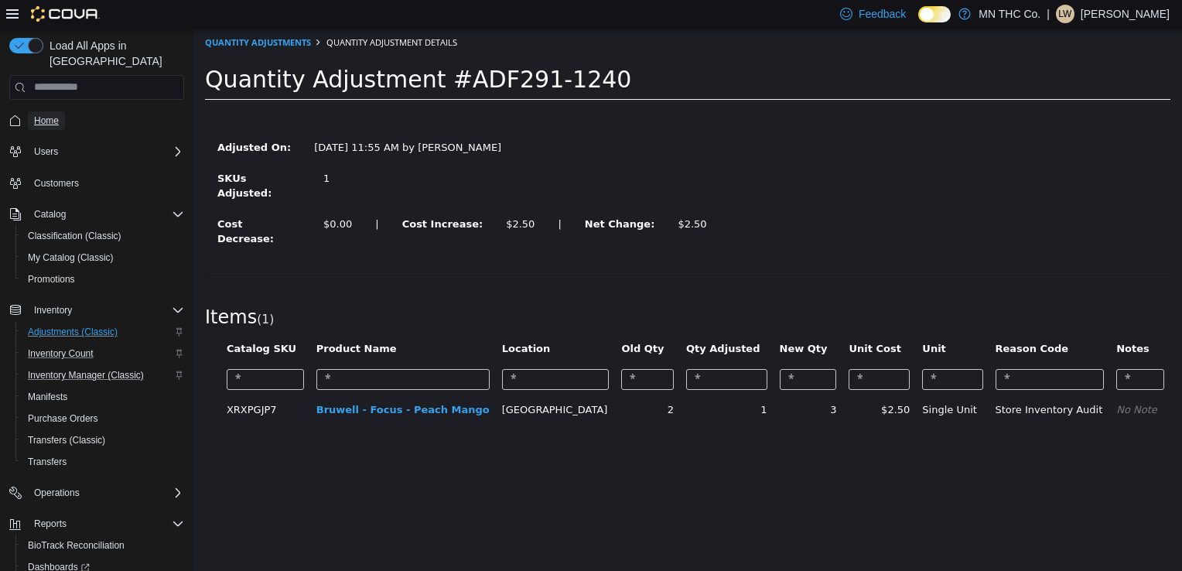
click at [46, 115] on span "Home" at bounding box center [46, 121] width 25 height 12
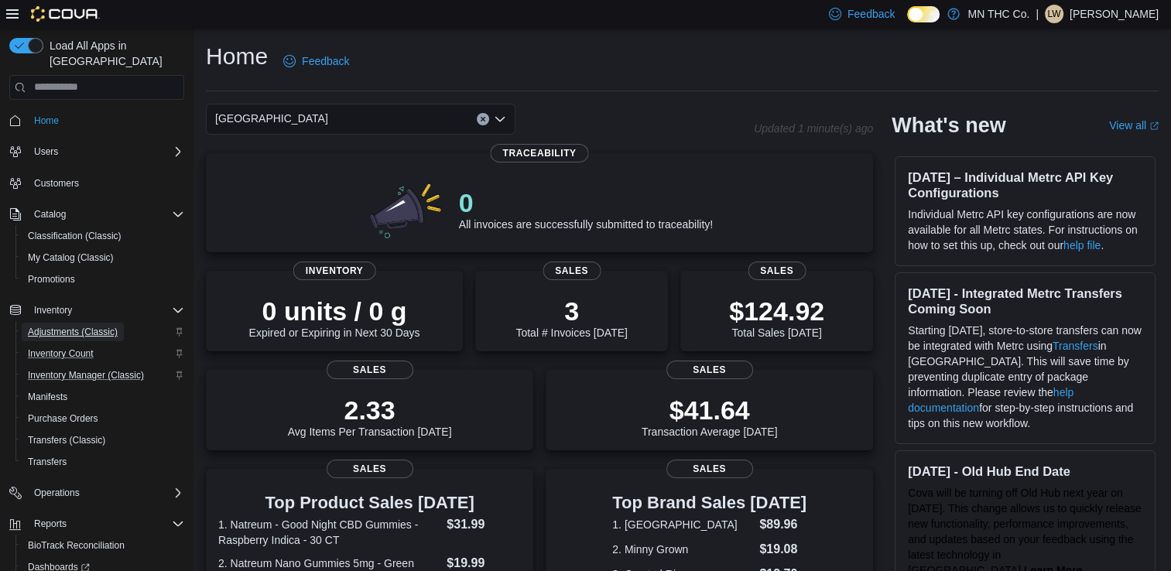
click at [80, 326] on span "Adjustments (Classic)" at bounding box center [73, 332] width 90 height 12
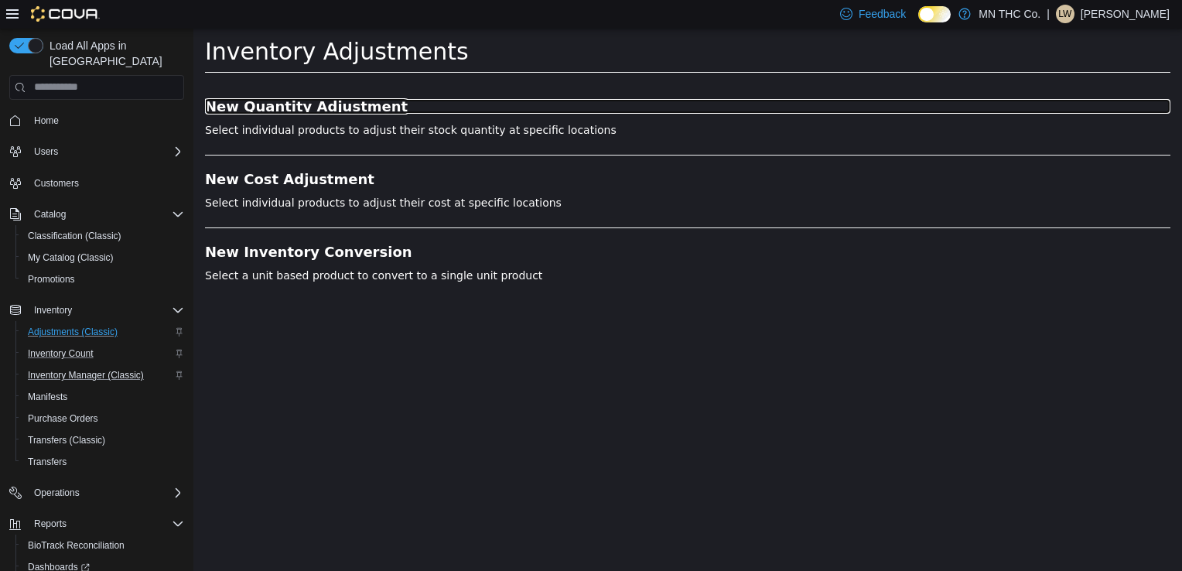
click at [269, 104] on h3 "New Quantity Adjustment" at bounding box center [688, 105] width 966 height 15
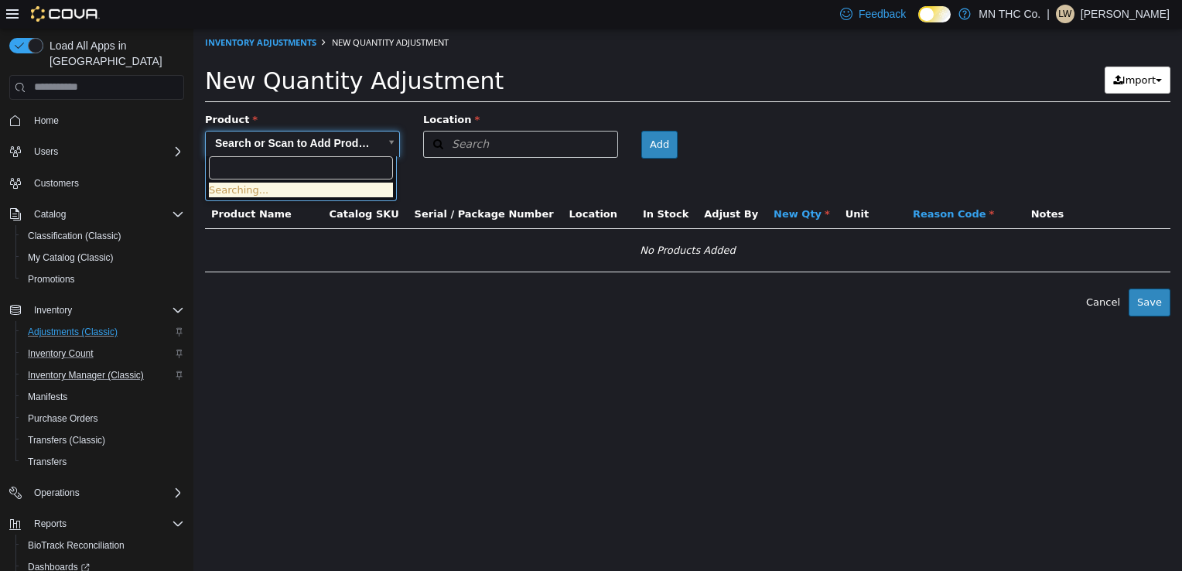
click at [302, 138] on body "× Inventory Adjustments New Quantity Adjustment New Quantity Adjustment Import …" at bounding box center [687, 172] width 989 height 288
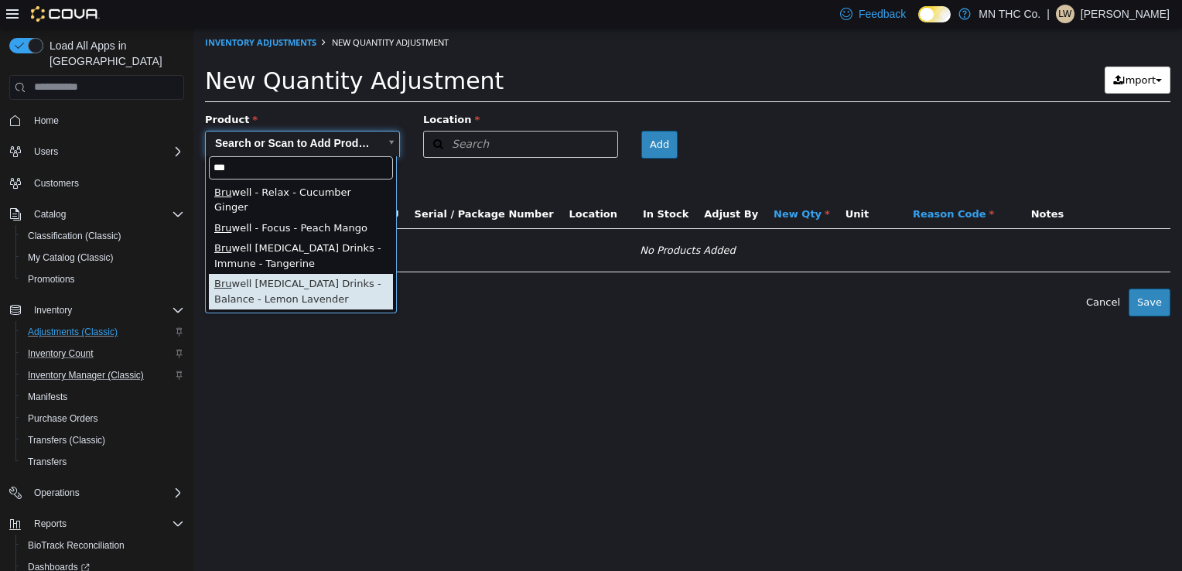
type input "***"
type input "**********"
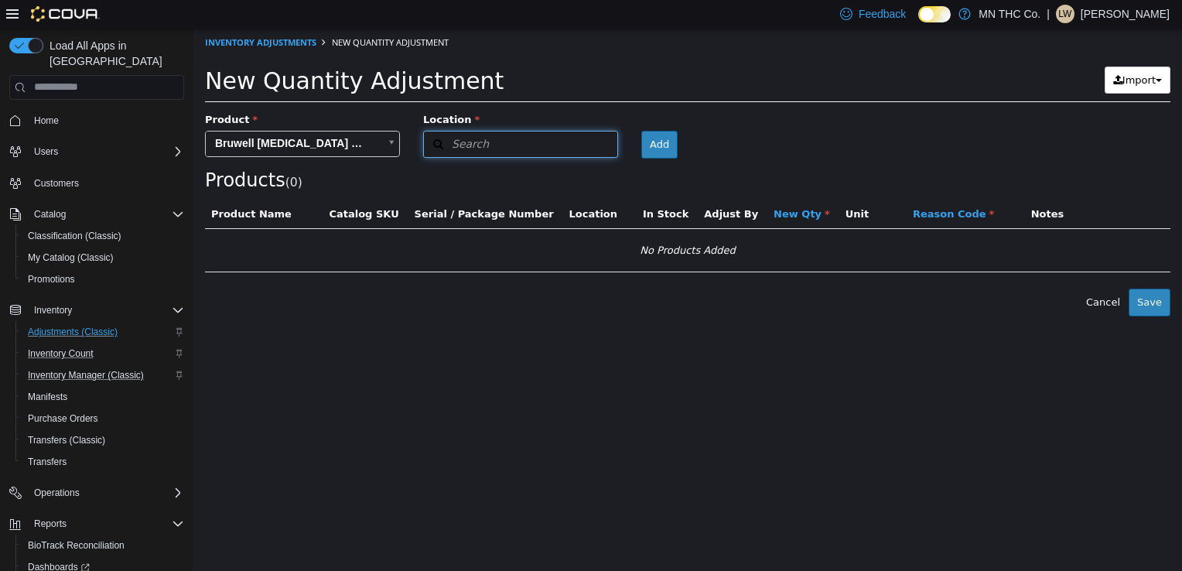
click at [479, 135] on span "Search" at bounding box center [456, 143] width 65 height 16
type input "***"
click at [487, 196] on span "[GEOGRAPHIC_DATA]" at bounding box center [516, 192] width 106 height 12
click at [638, 145] on button "Add" at bounding box center [656, 144] width 36 height 28
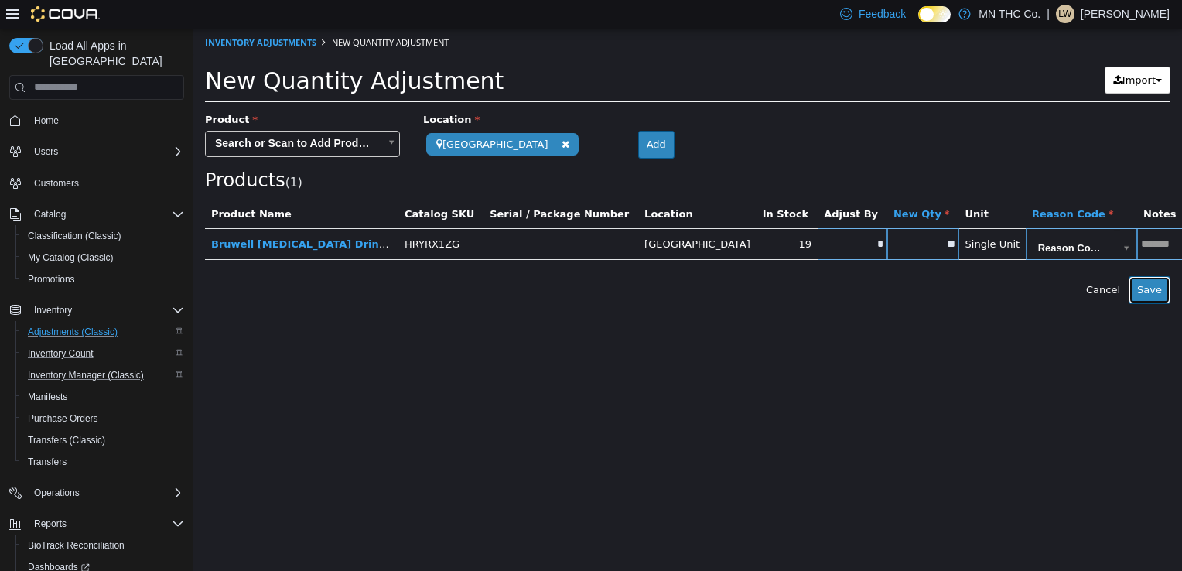
click at [1158, 289] on button "Save" at bounding box center [1150, 289] width 42 height 28
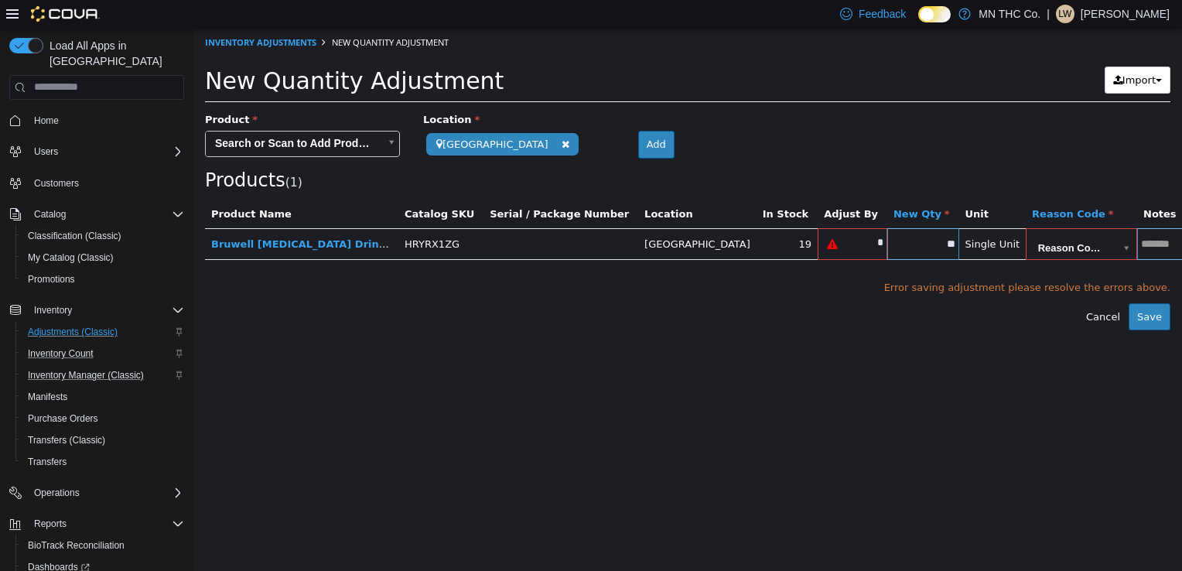
click at [936, 330] on html "**********" at bounding box center [687, 179] width 989 height 302
click at [1096, 318] on button "Cancel" at bounding box center [1103, 316] width 51 height 28
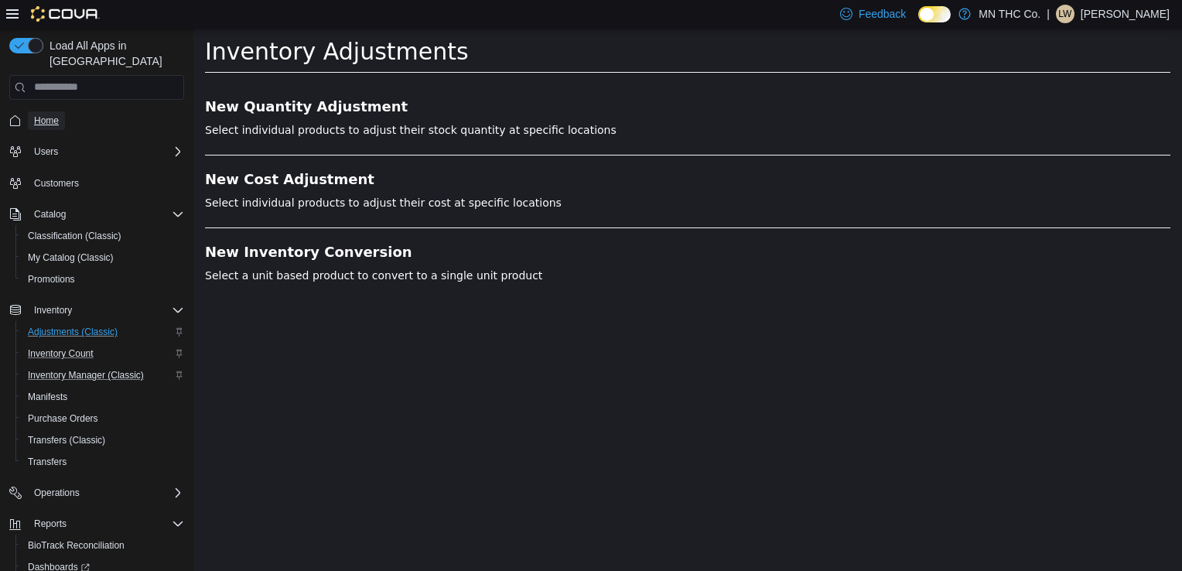
click at [36, 115] on span "Home" at bounding box center [46, 121] width 25 height 12
